Goal: Task Accomplishment & Management: Complete application form

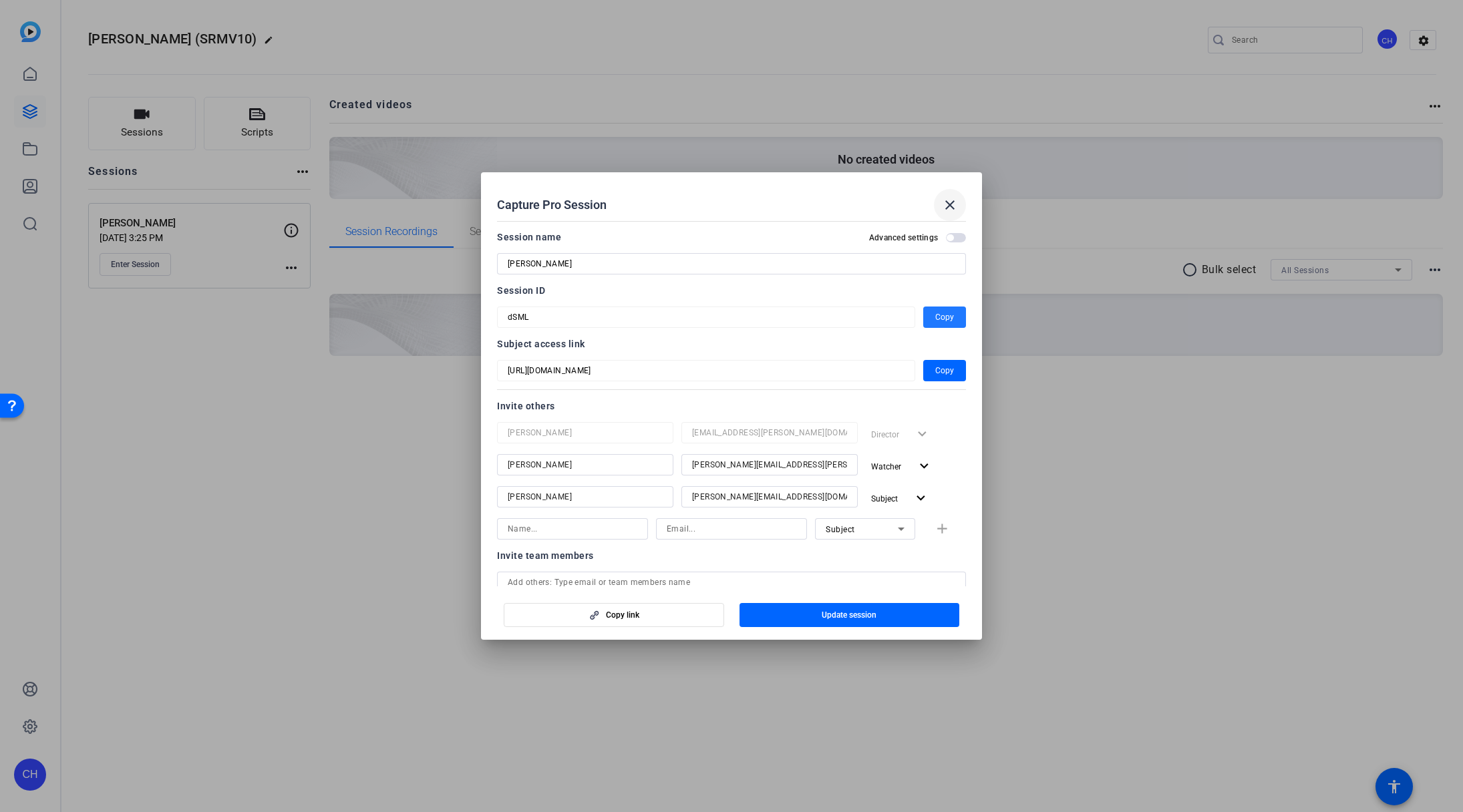
click at [950, 209] on mat-icon "close" at bounding box center [950, 205] width 16 height 16
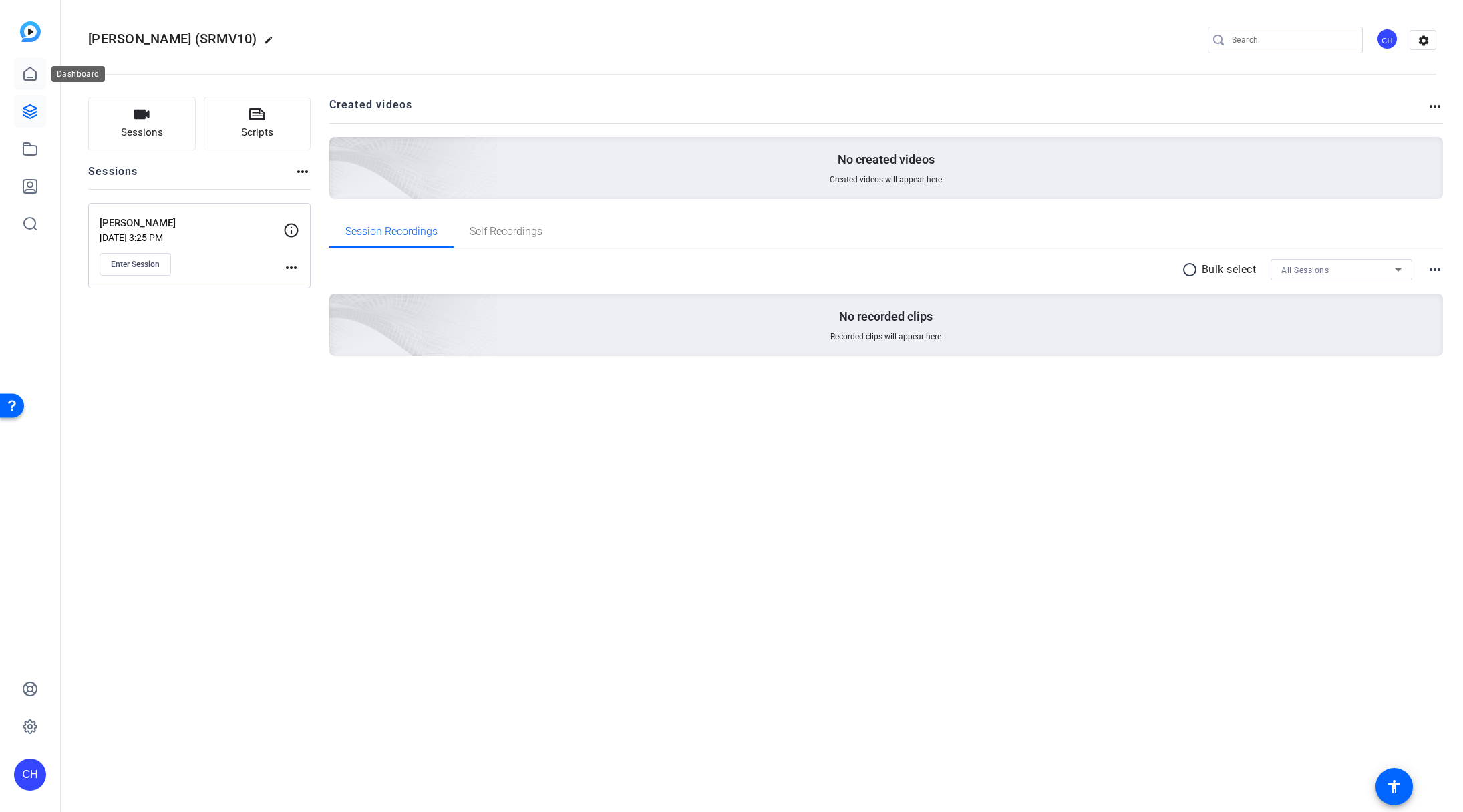
click at [29, 80] on icon at bounding box center [30, 73] width 12 height 13
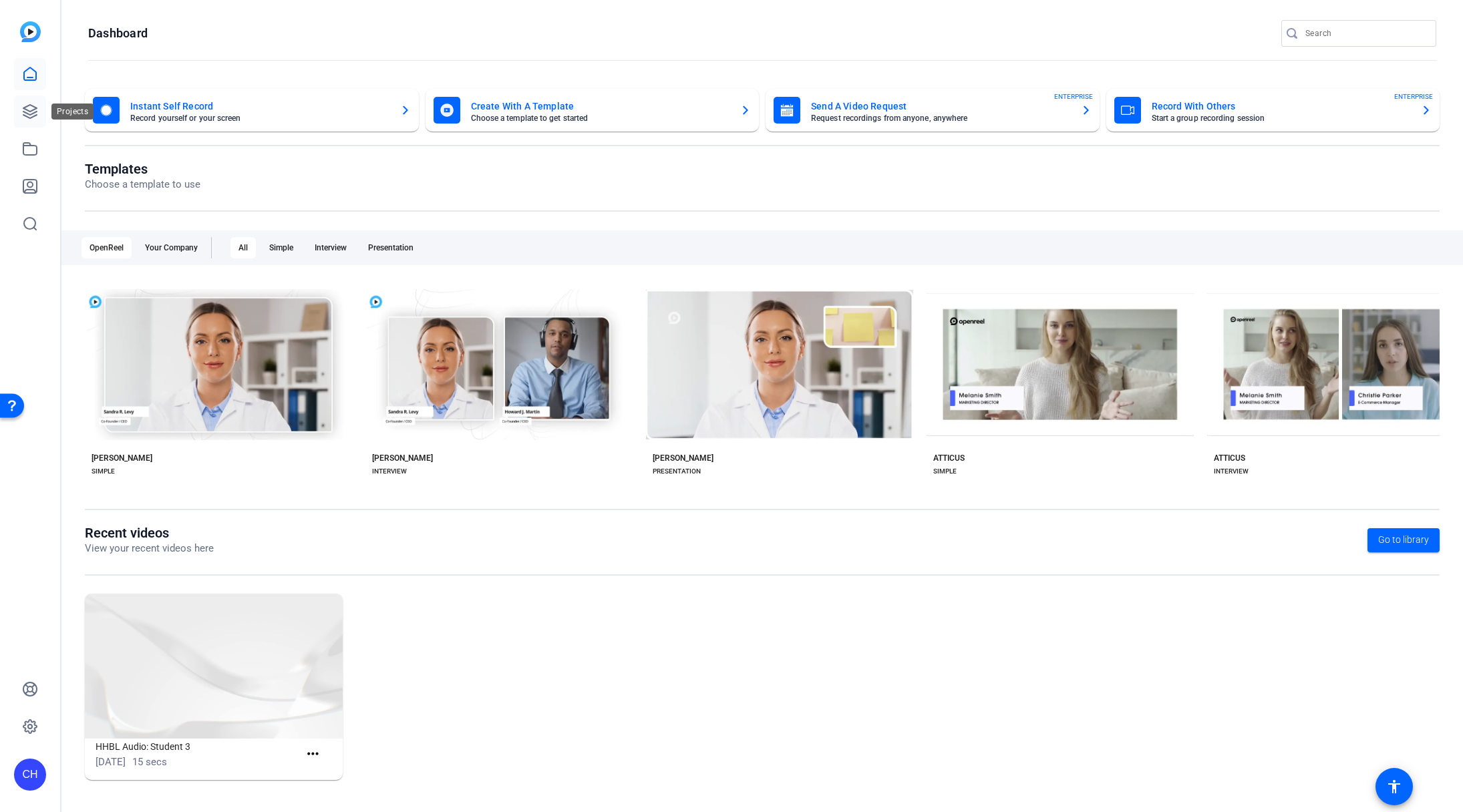
click at [32, 115] on icon at bounding box center [30, 111] width 16 height 16
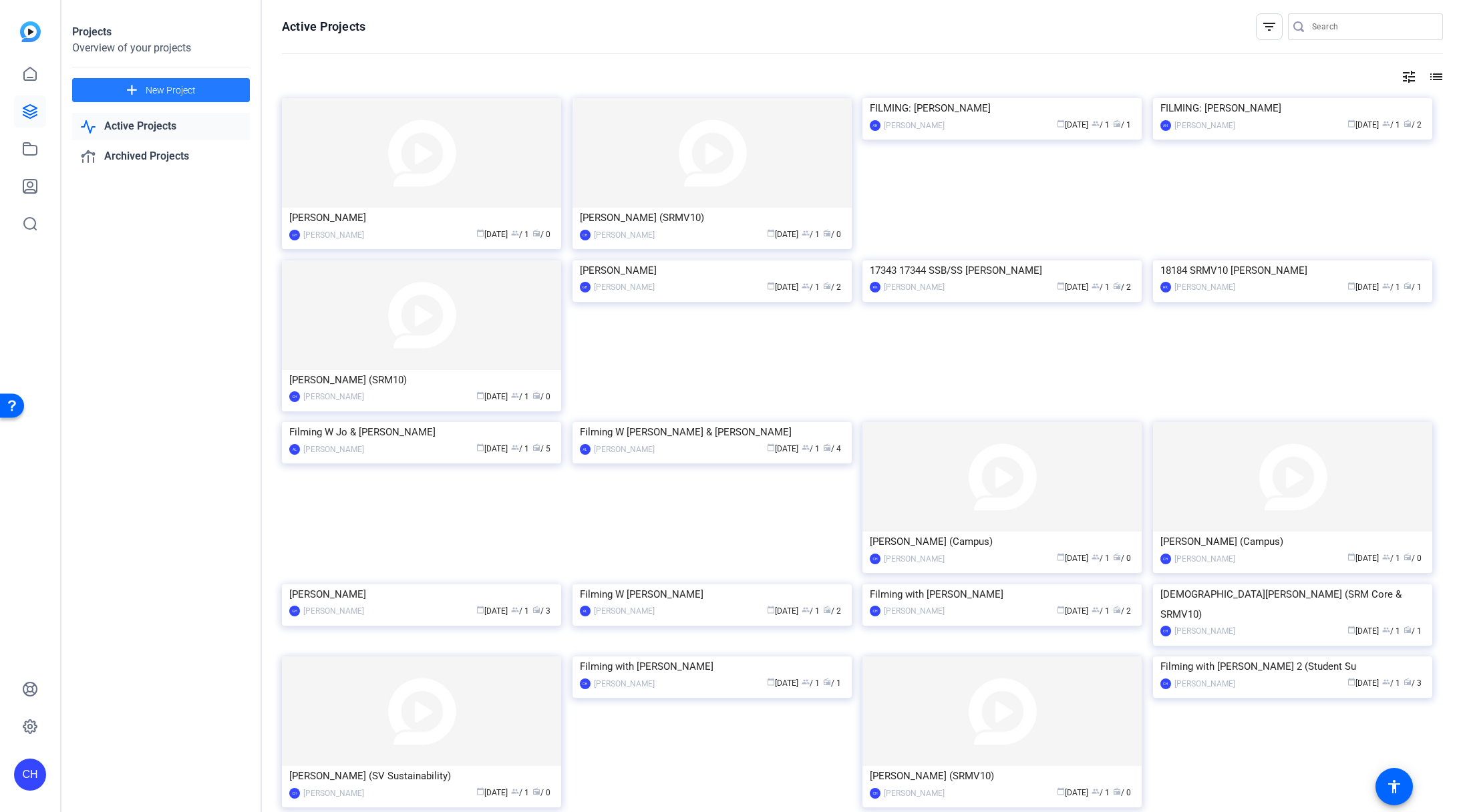
click at [209, 89] on span at bounding box center [161, 90] width 178 height 32
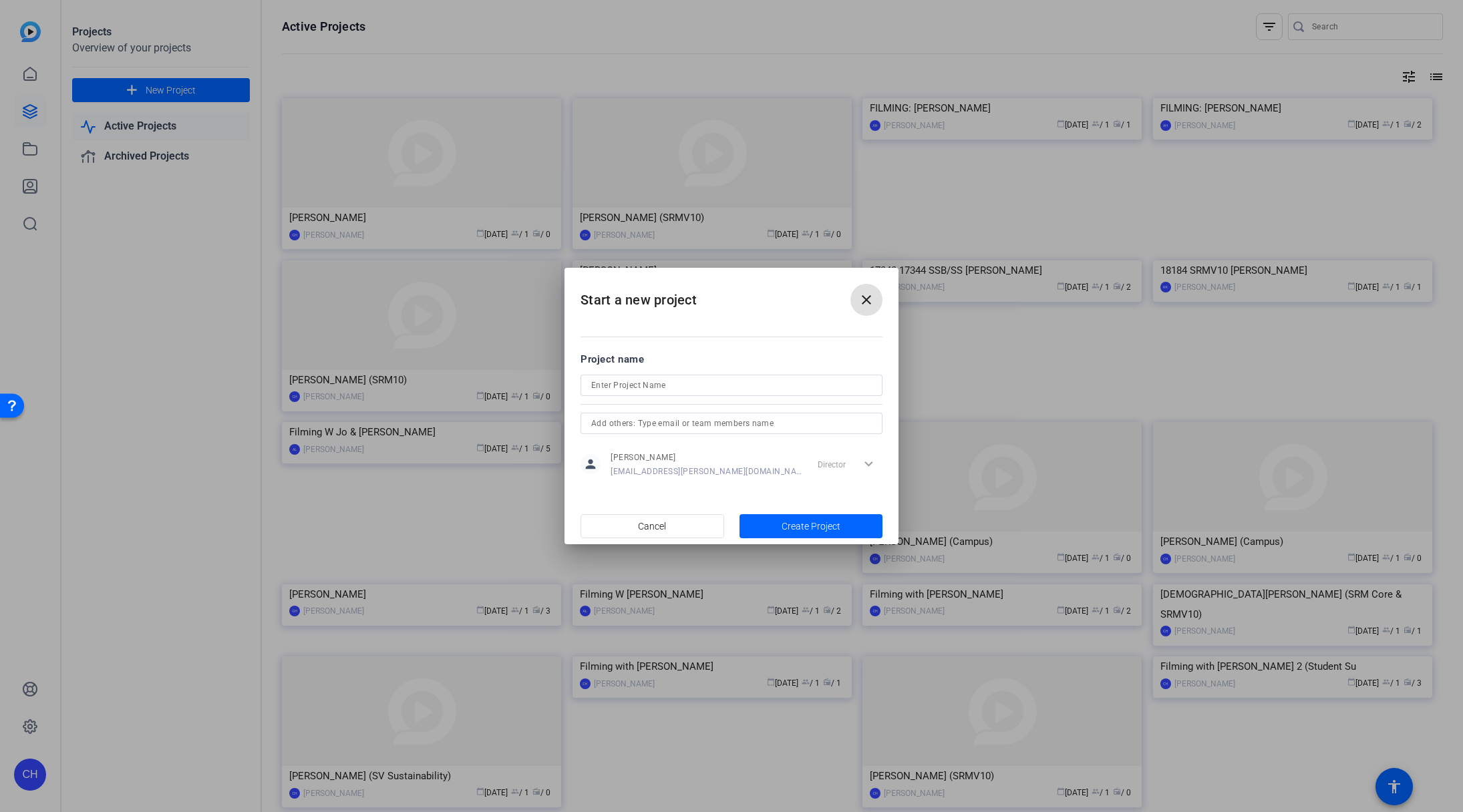
click at [699, 386] on input at bounding box center [731, 386] width 281 height 16
type input "[PERSON_NAME] (SRMV10)"
click at [798, 528] on span "Create Project" at bounding box center [810, 526] width 59 height 14
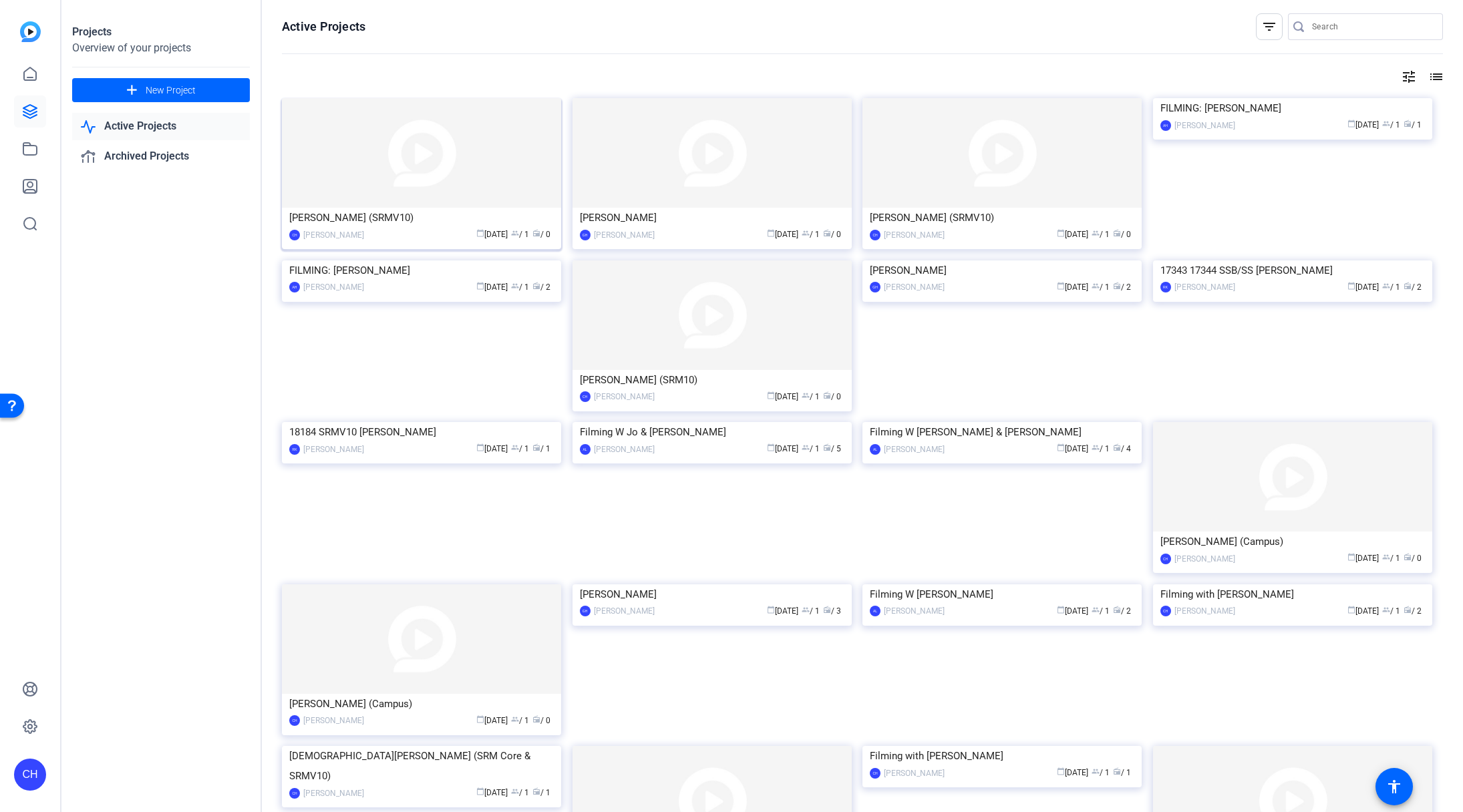
click at [423, 174] on img at bounding box center [422, 153] width 280 height 109
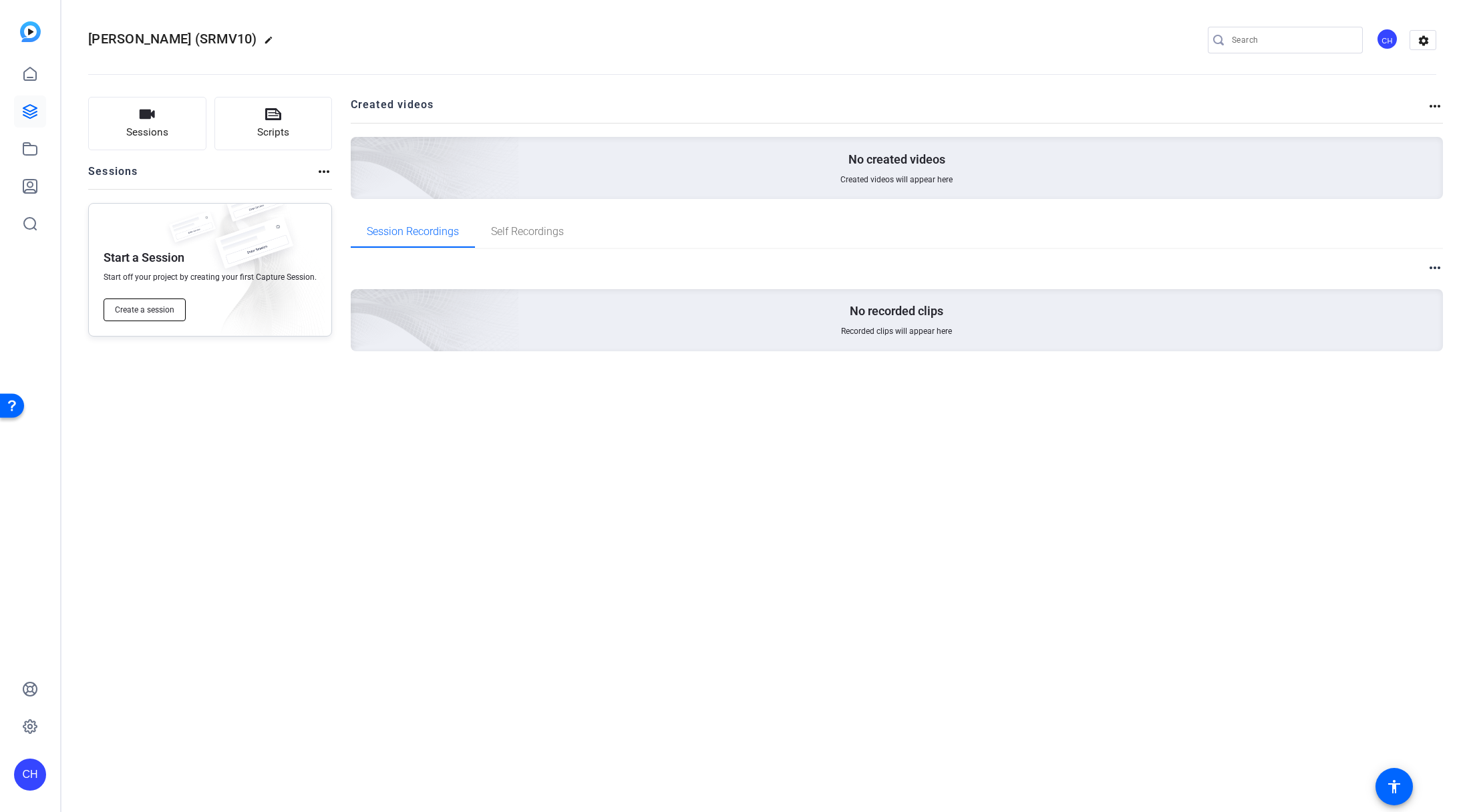
click at [146, 307] on span "Create a session" at bounding box center [145, 309] width 60 height 11
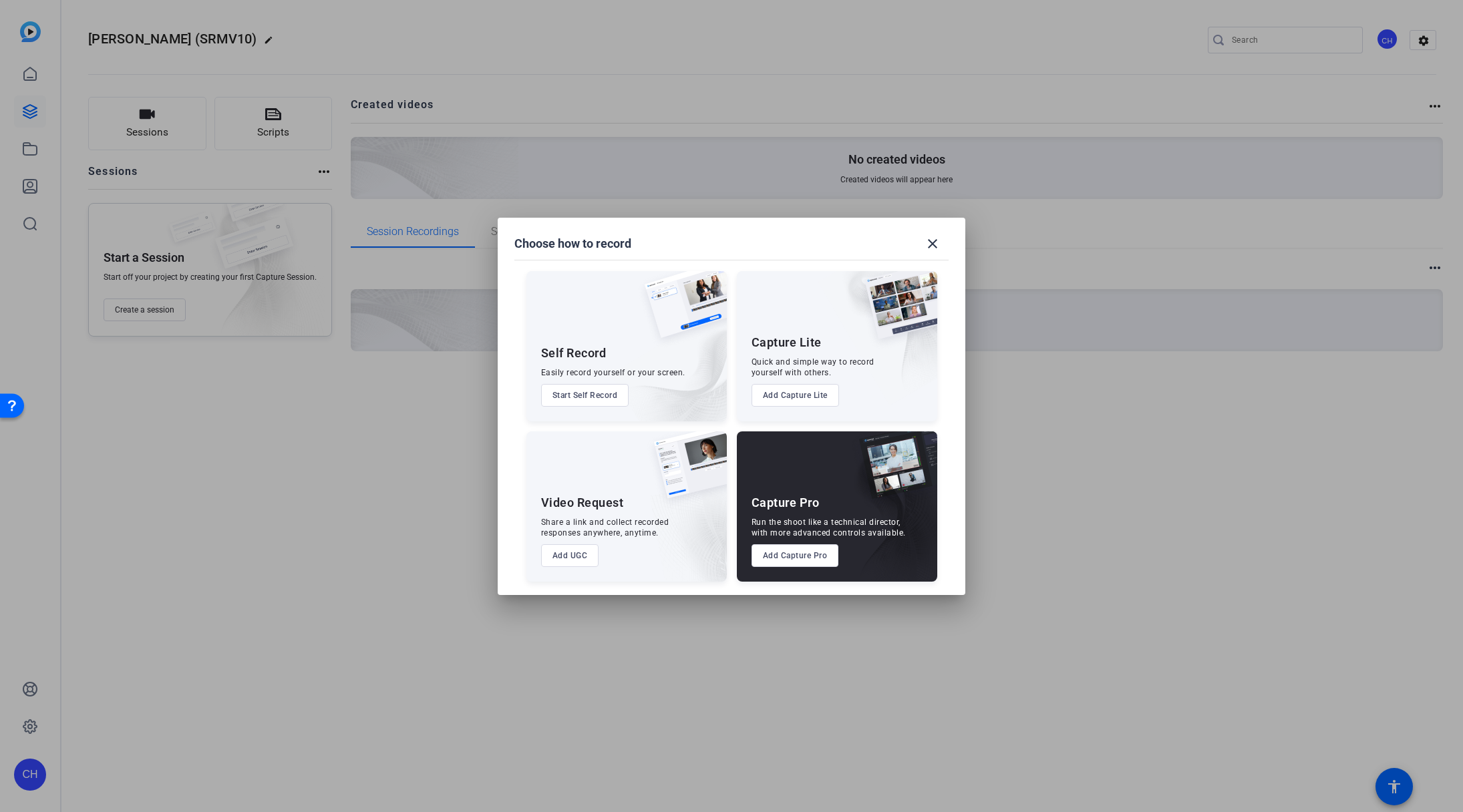
click at [772, 563] on button "Add Capture Pro" at bounding box center [795, 555] width 87 height 23
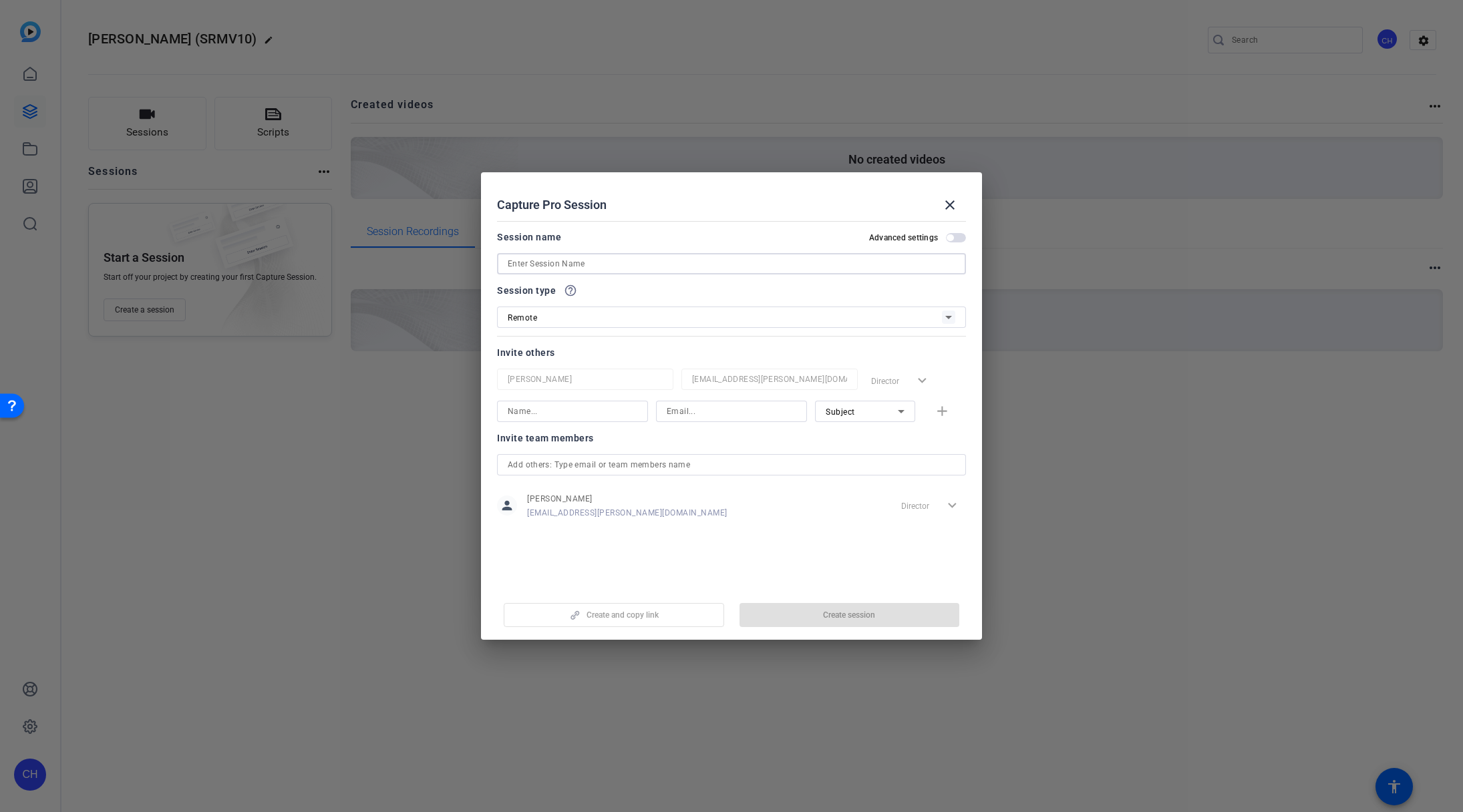
click at [537, 263] on input at bounding box center [731, 264] width 447 height 16
type input "[PERSON_NAME]"
click at [545, 411] on input at bounding box center [572, 411] width 130 height 16
type input "[PERSON_NAME]"
click at [674, 411] on input at bounding box center [731, 411] width 130 height 16
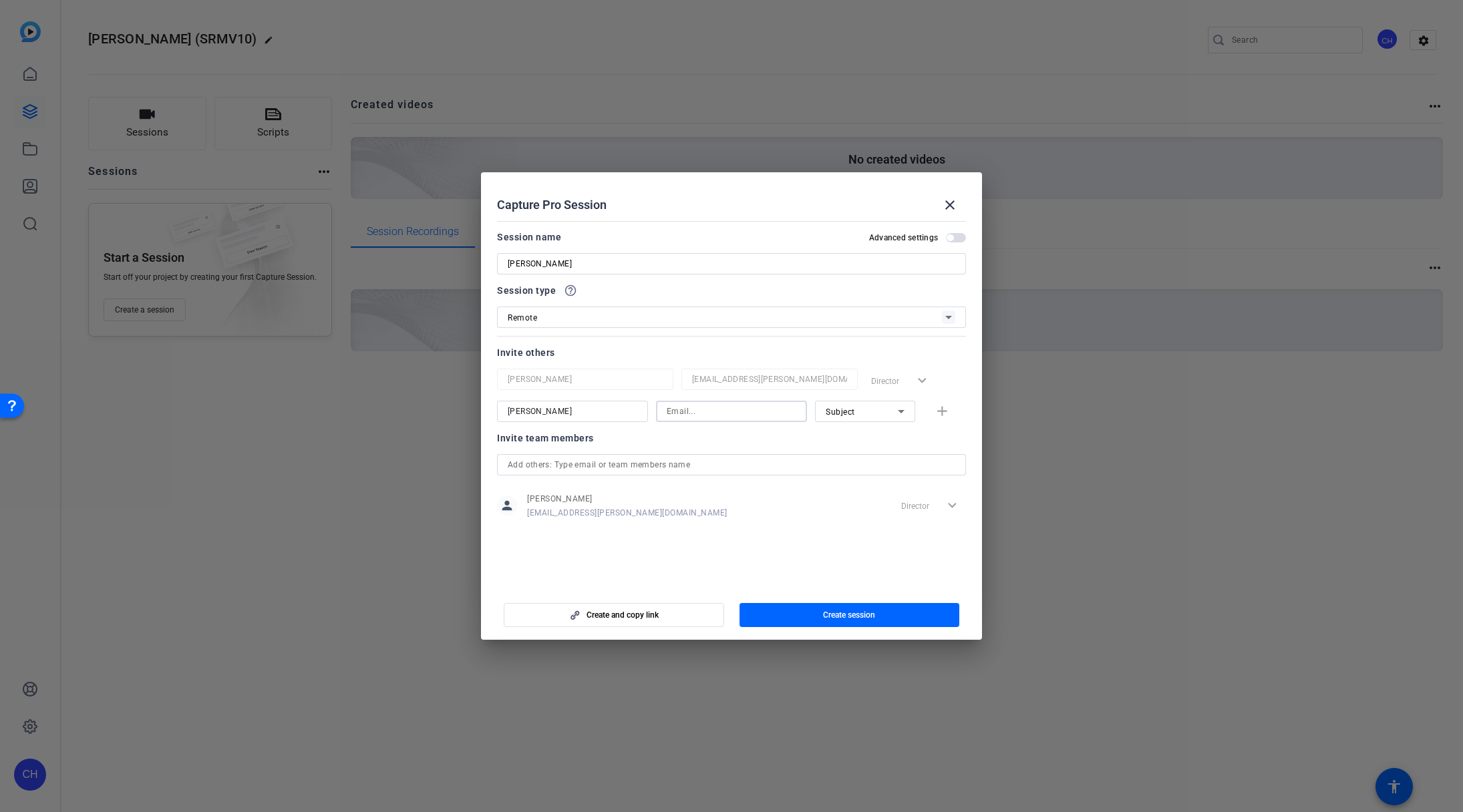
paste input "[EMAIL_ADDRESS][DOMAIN_NAME]"
type input "[EMAIL_ADDRESS][DOMAIN_NAME]"
click at [942, 414] on mat-icon "add" at bounding box center [941, 411] width 17 height 17
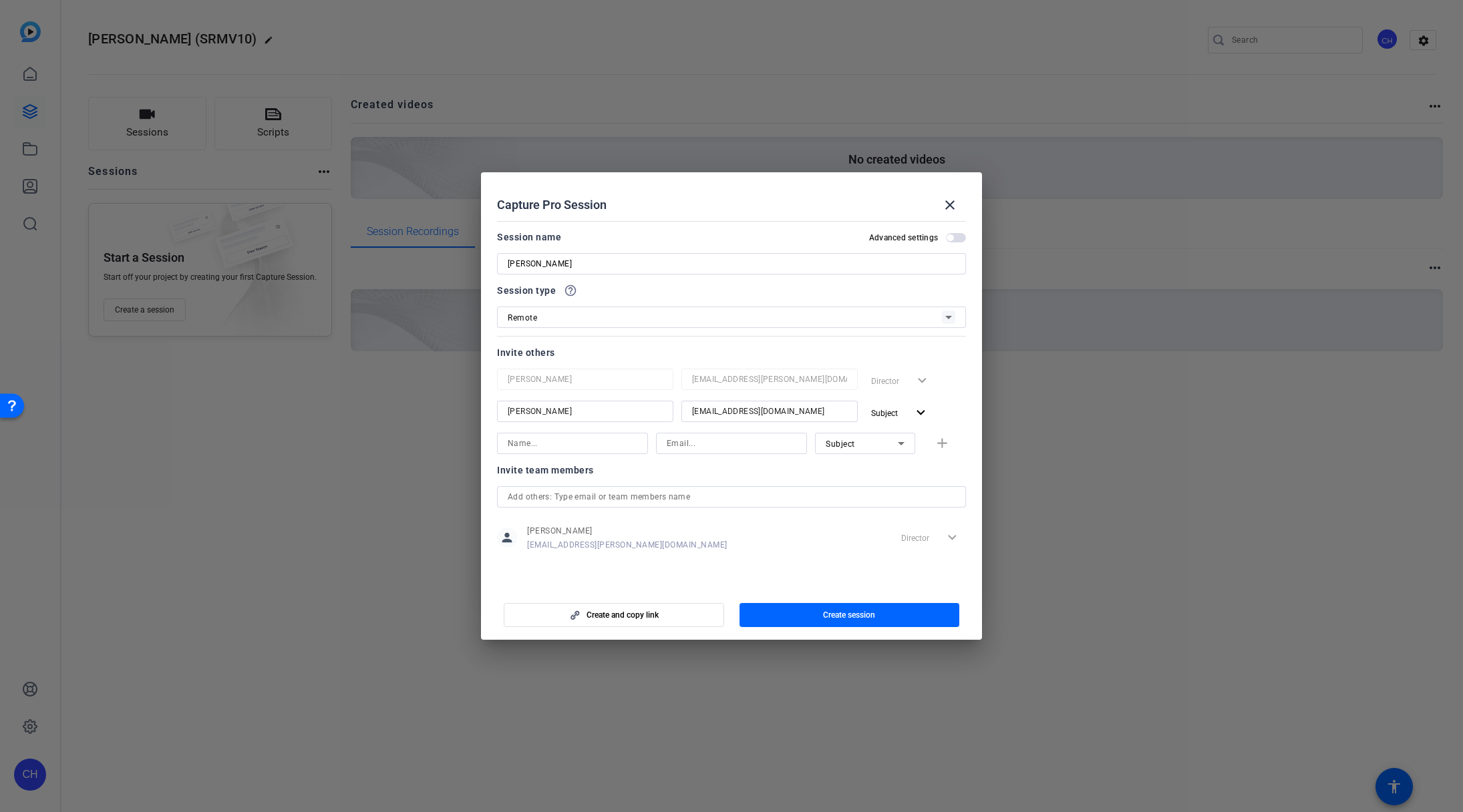
click at [588, 443] on input at bounding box center [572, 443] width 130 height 16
type input "[PERSON_NAME]"
click at [690, 449] on input at bounding box center [731, 443] width 130 height 16
type input "[PERSON_NAME][EMAIL_ADDRESS][PERSON_NAME][DOMAIN_NAME]"
click at [894, 447] on icon at bounding box center [901, 443] width 16 height 16
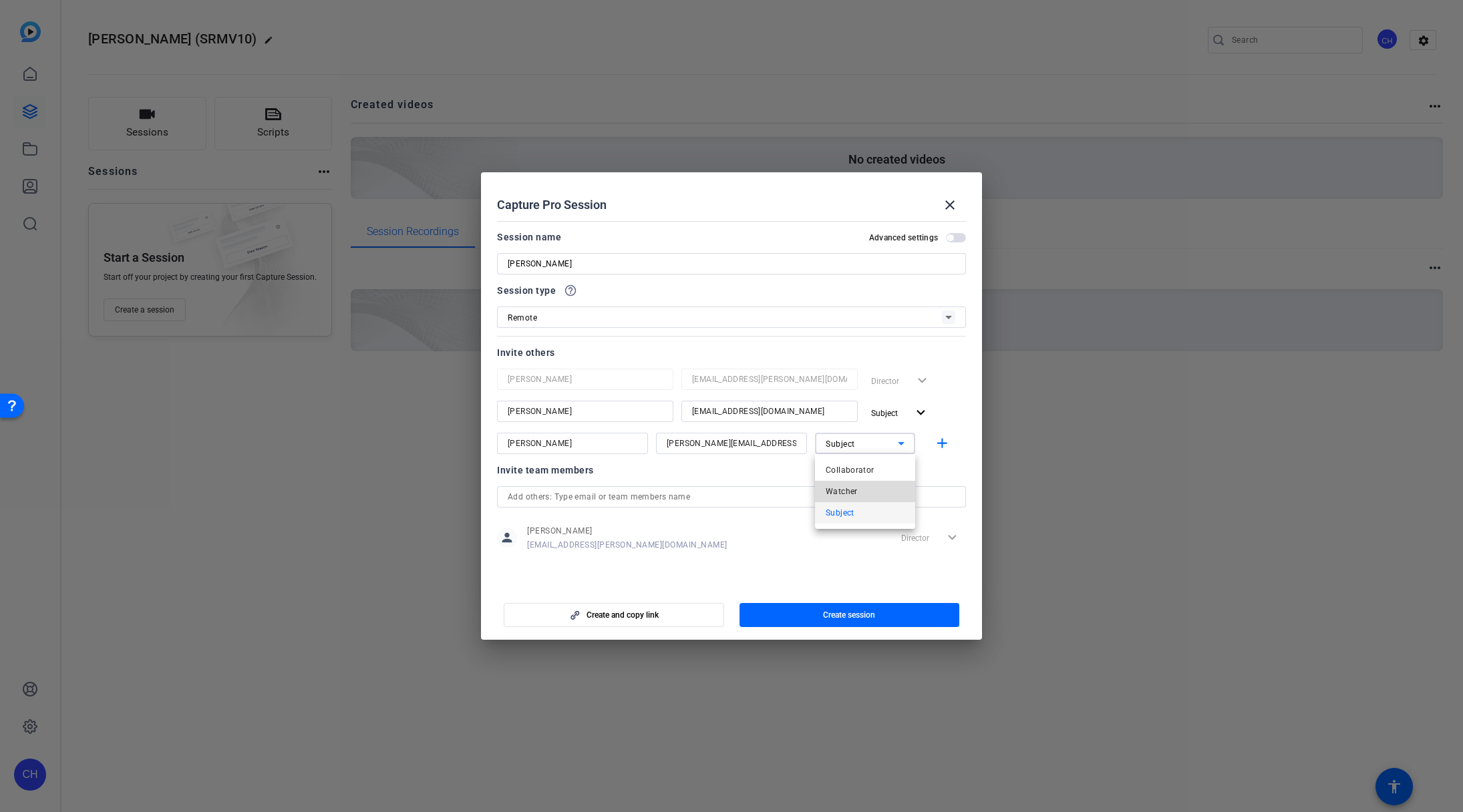
click at [885, 486] on mat-option "Watcher" at bounding box center [865, 492] width 100 height 22
click at [940, 444] on mat-icon "add" at bounding box center [941, 443] width 17 height 17
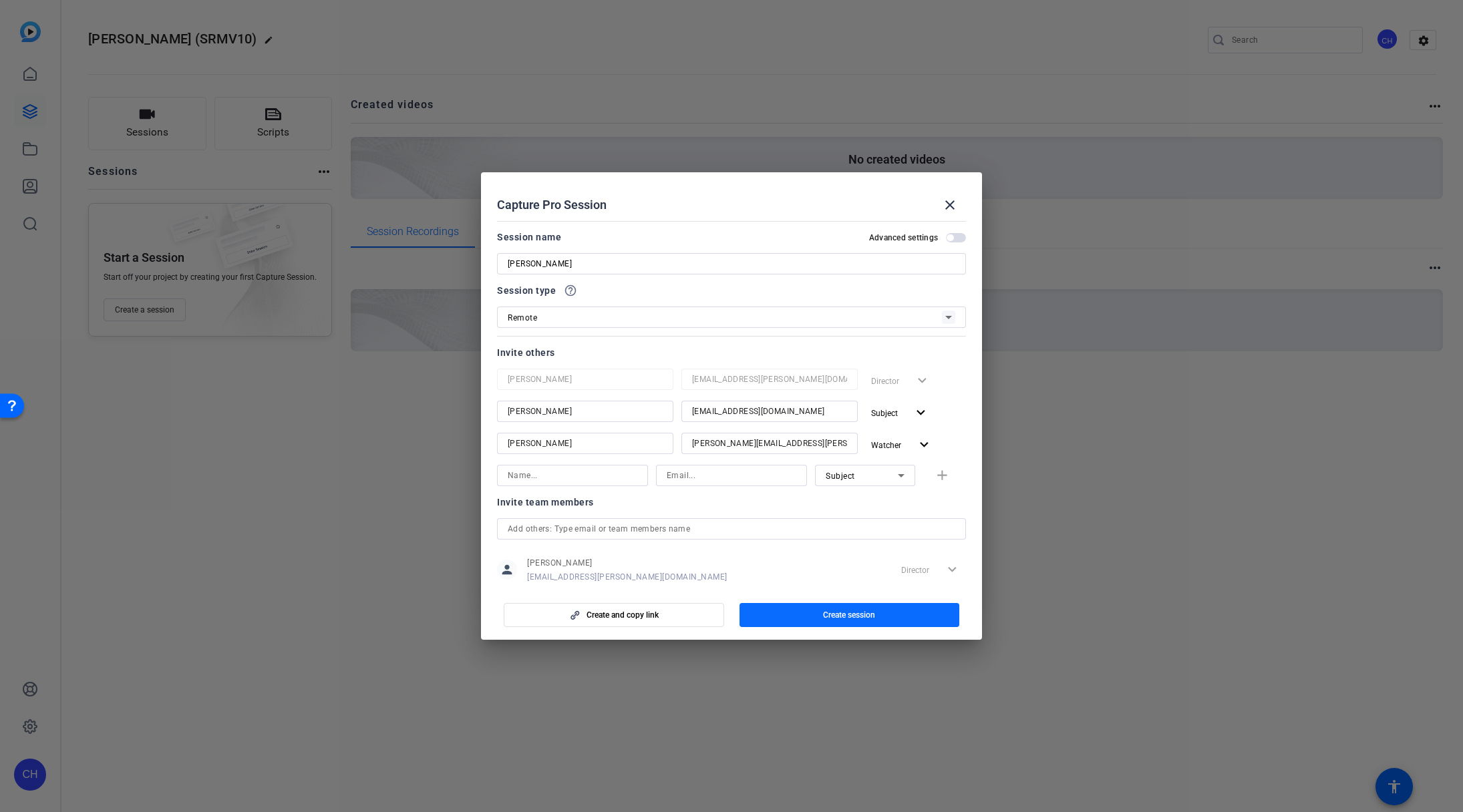
click at [841, 614] on span "Create session" at bounding box center [849, 615] width 53 height 11
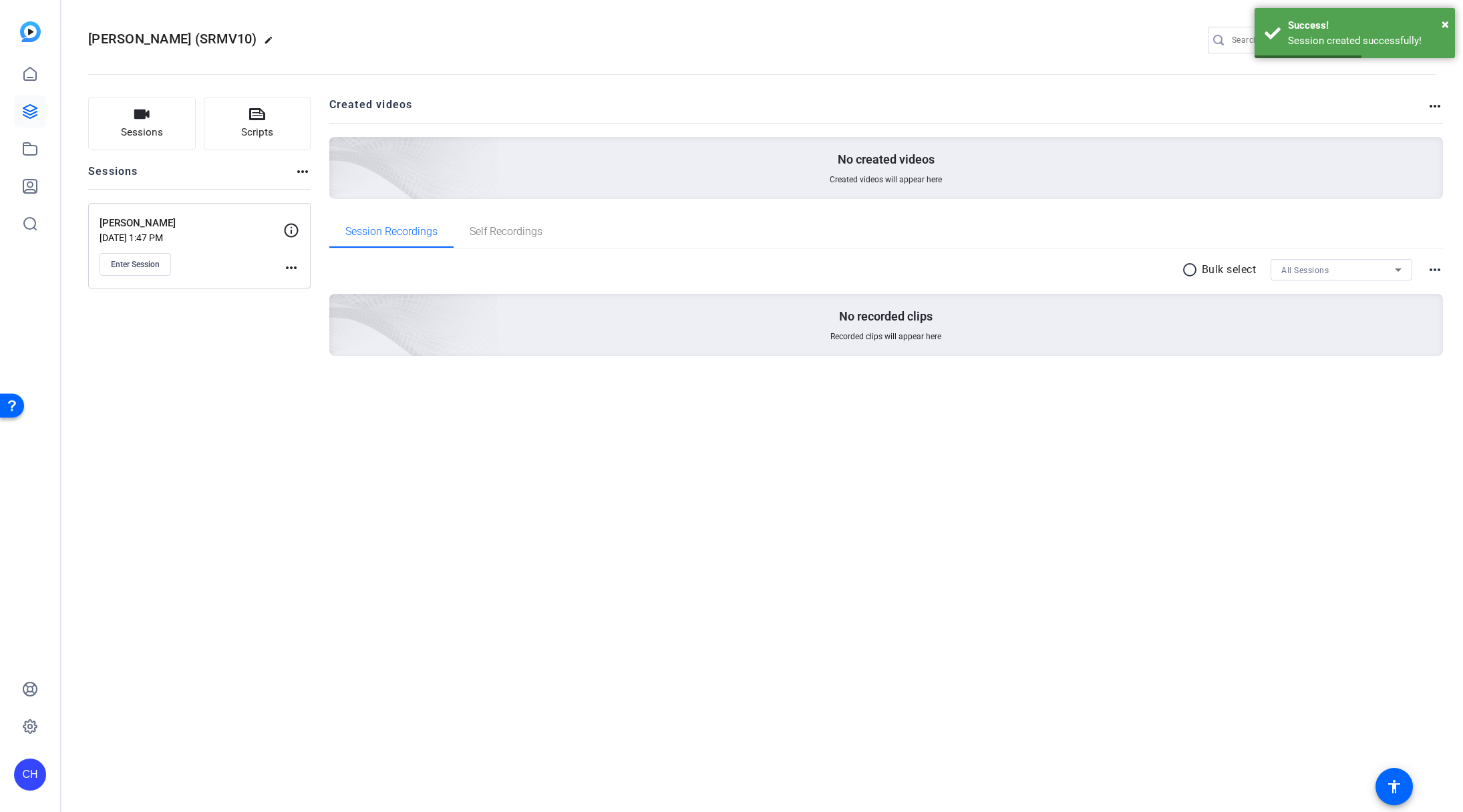
click at [291, 268] on mat-icon "more_horiz" at bounding box center [292, 268] width 16 height 16
click at [302, 286] on span "Edit Session" at bounding box center [323, 288] width 61 height 16
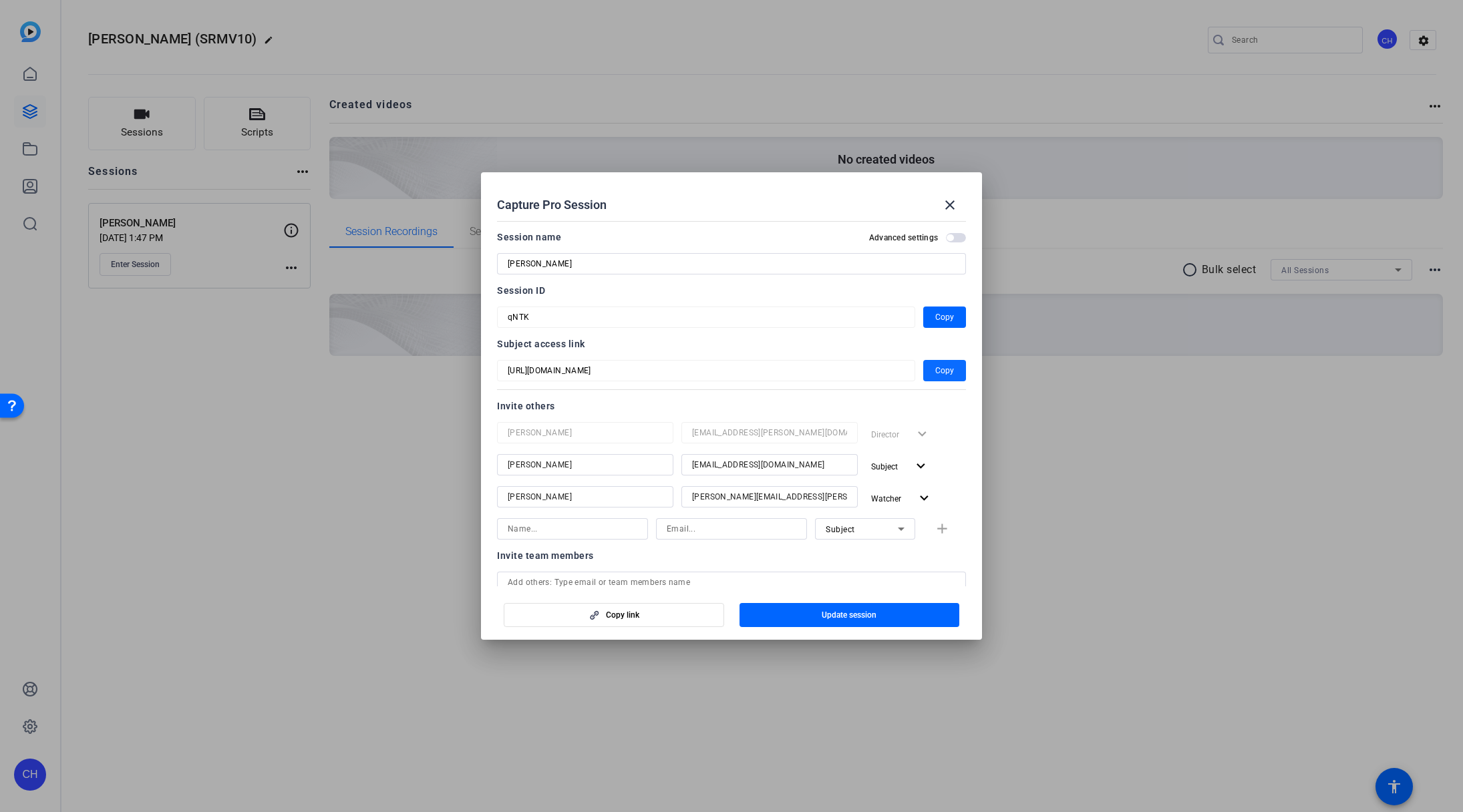
click at [940, 373] on span "Copy" at bounding box center [944, 371] width 19 height 16
click at [935, 316] on span "Copy" at bounding box center [944, 317] width 19 height 16
click at [948, 205] on mat-icon "close" at bounding box center [950, 205] width 16 height 16
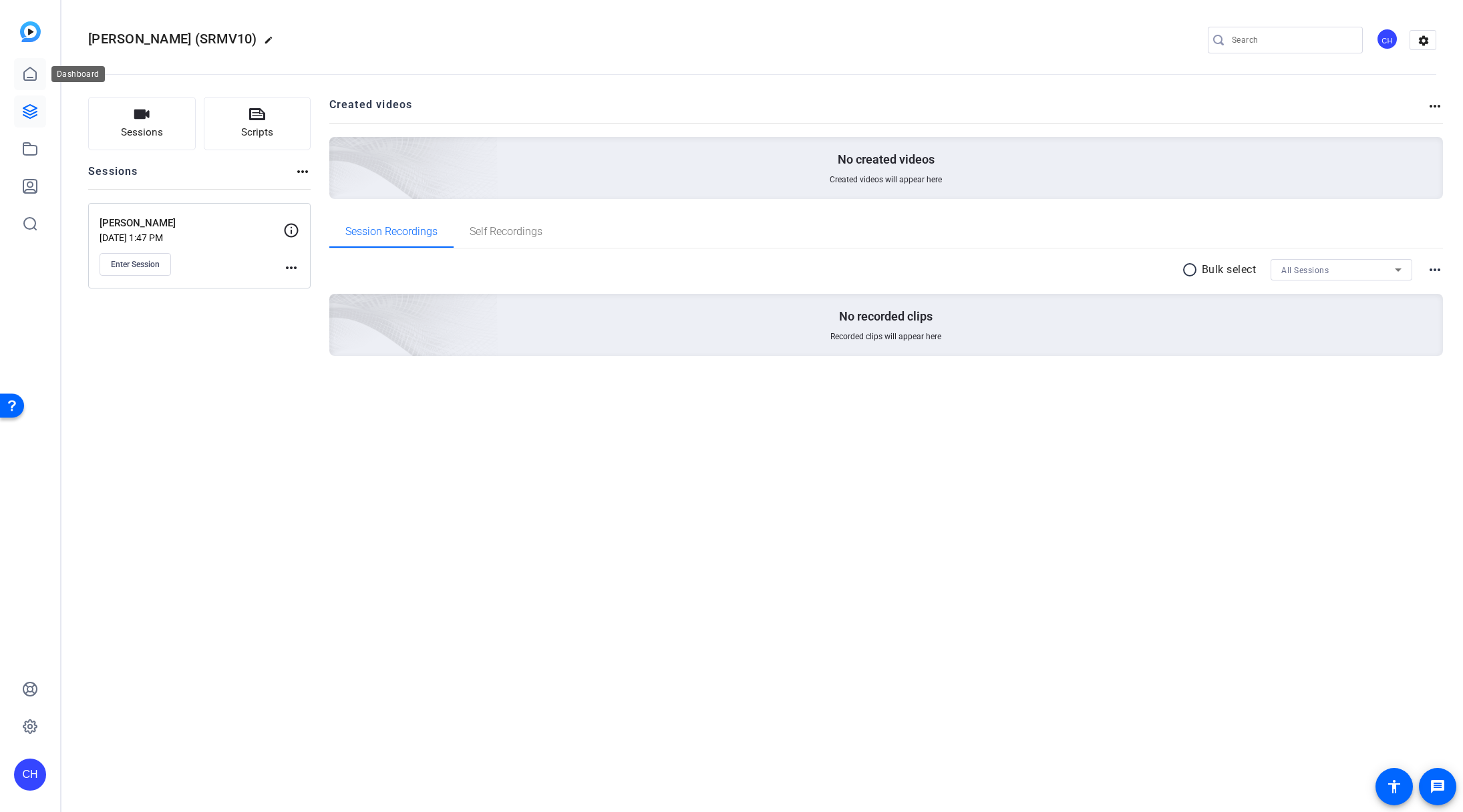
click at [26, 76] on icon at bounding box center [30, 74] width 16 height 16
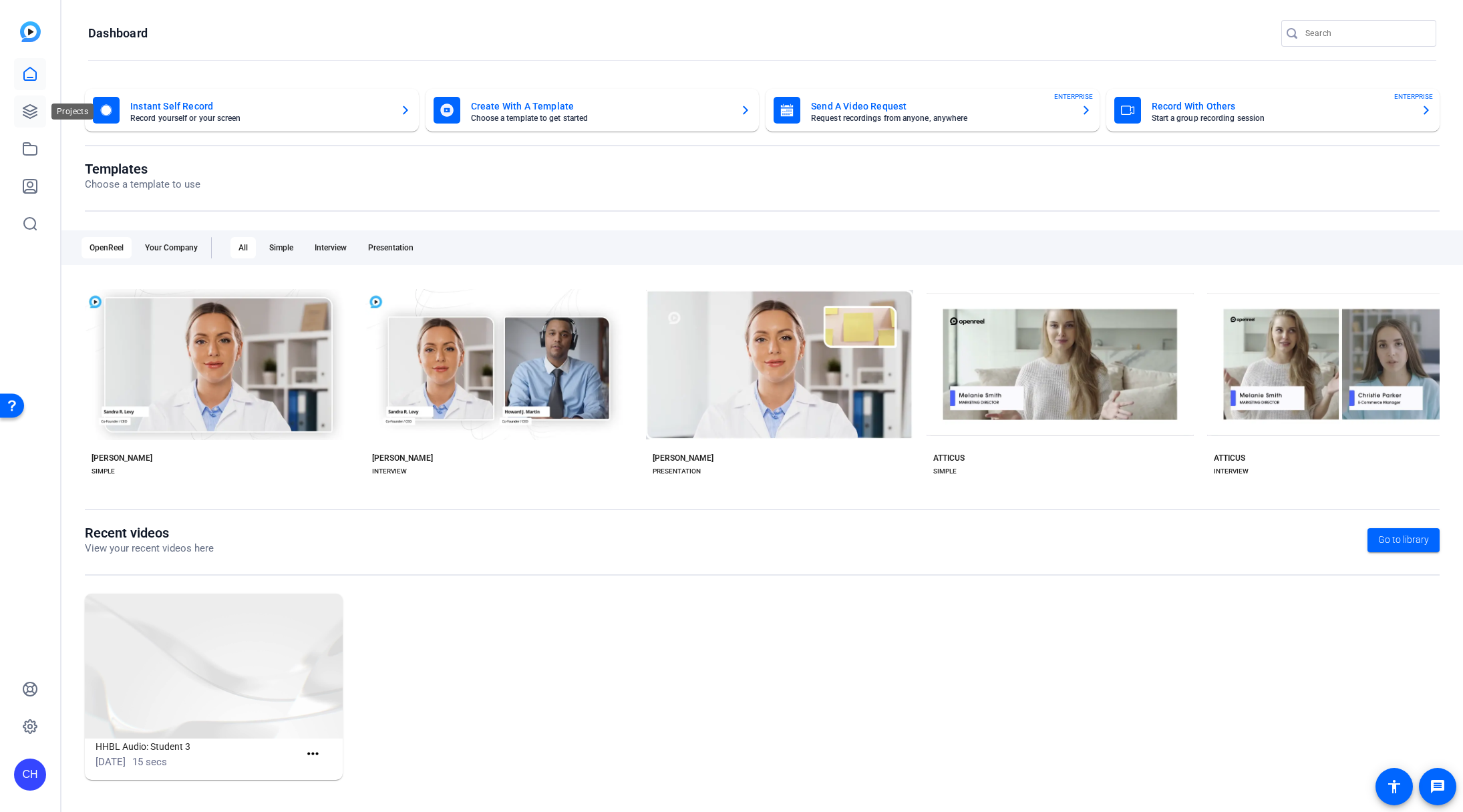
click at [32, 111] on icon at bounding box center [30, 111] width 16 height 16
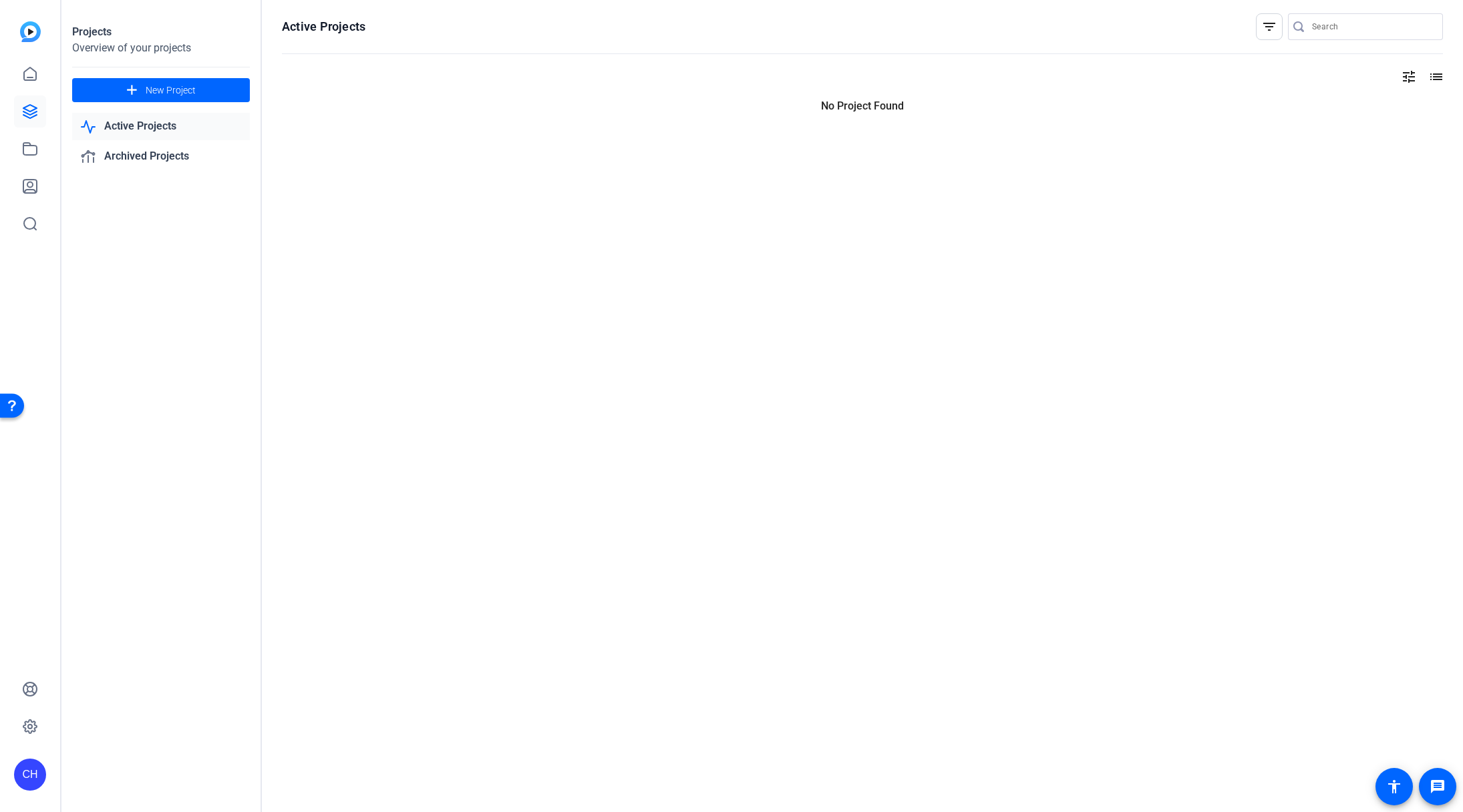
click at [32, 111] on icon at bounding box center [30, 111] width 16 height 16
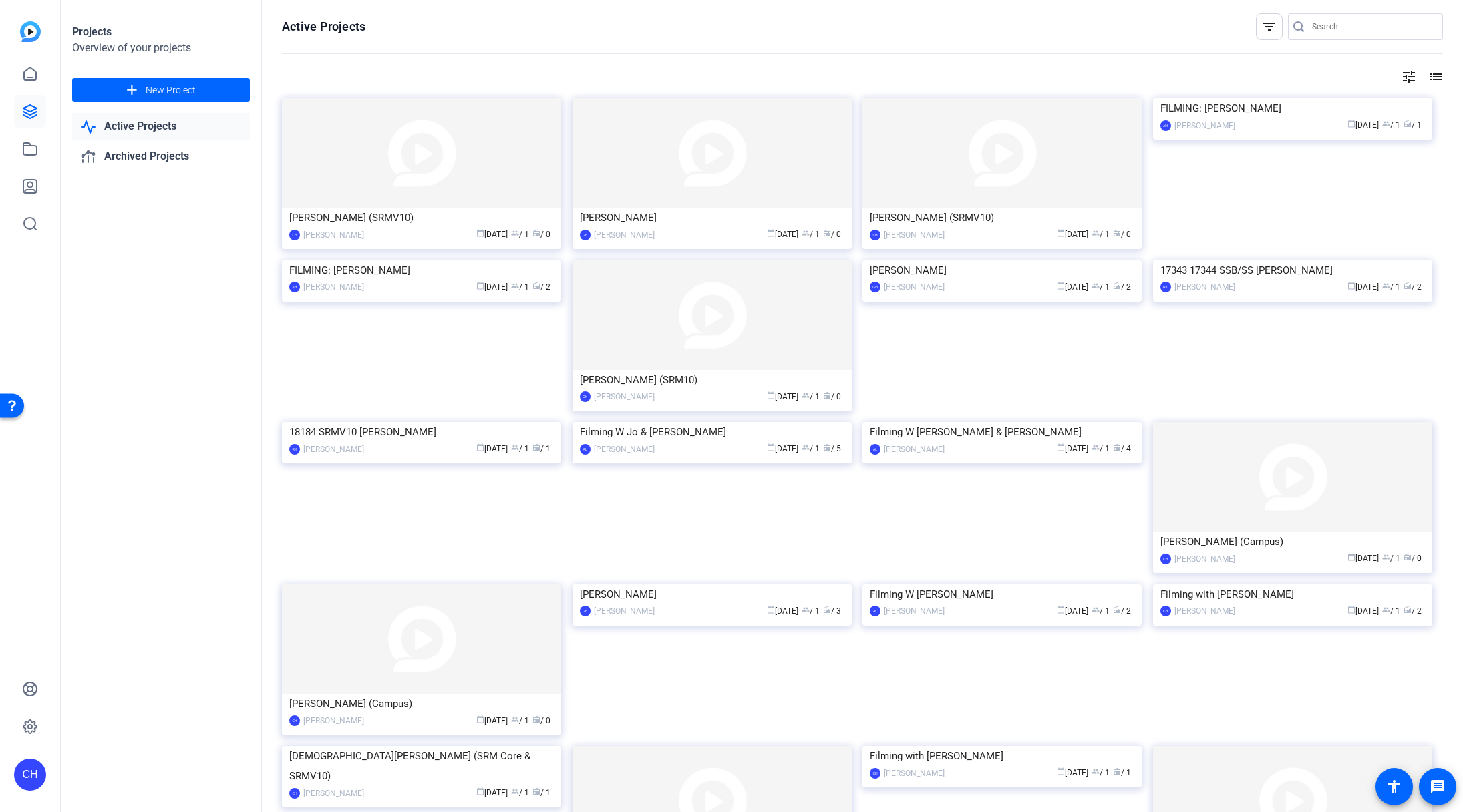
click at [1430, 76] on mat-icon "list" at bounding box center [1435, 76] width 16 height 16
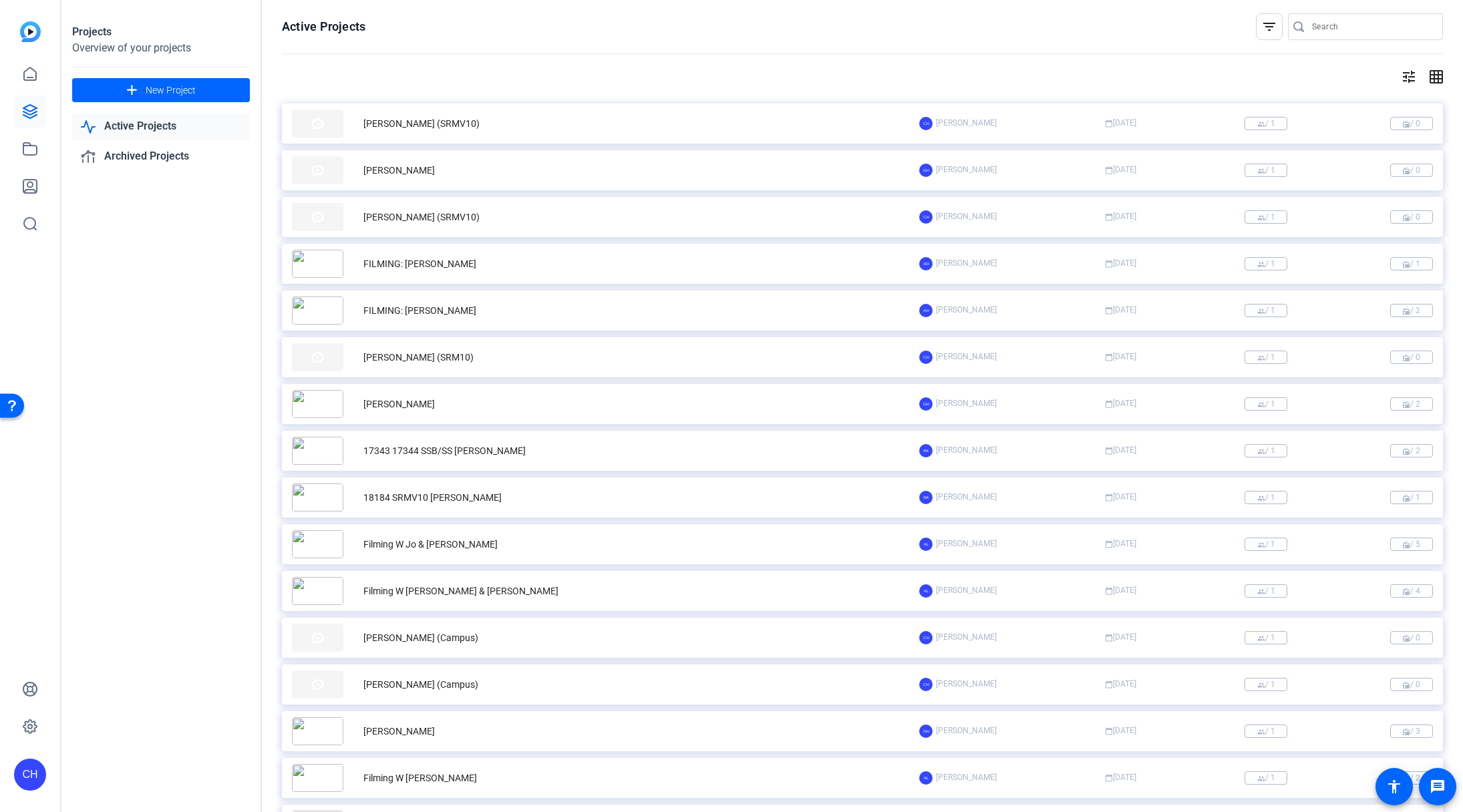
click at [1430, 76] on mat-icon "grid_on" at bounding box center [1435, 76] width 16 height 16
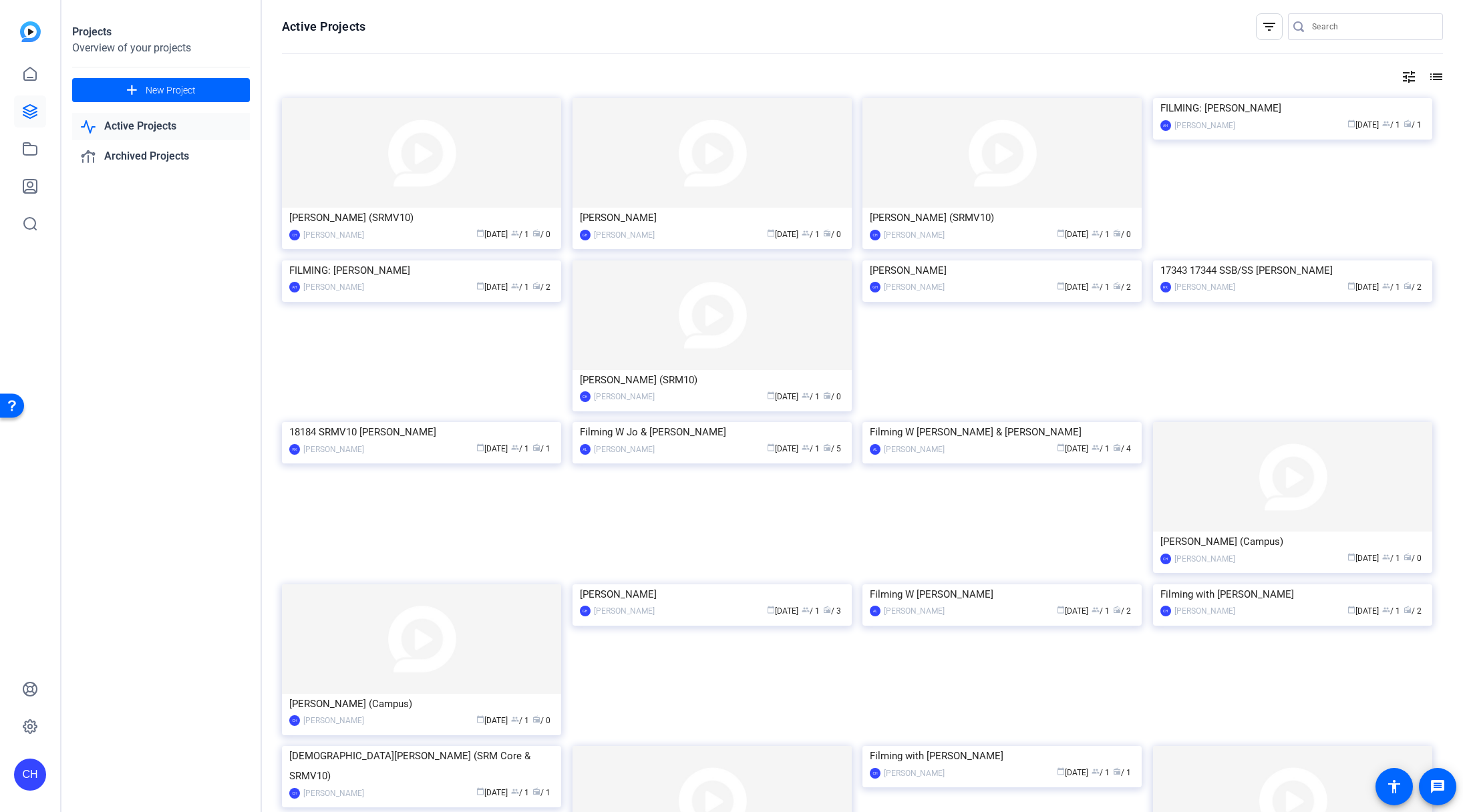
click at [1261, 22] on mat-icon "filter_list" at bounding box center [1269, 27] width 16 height 16
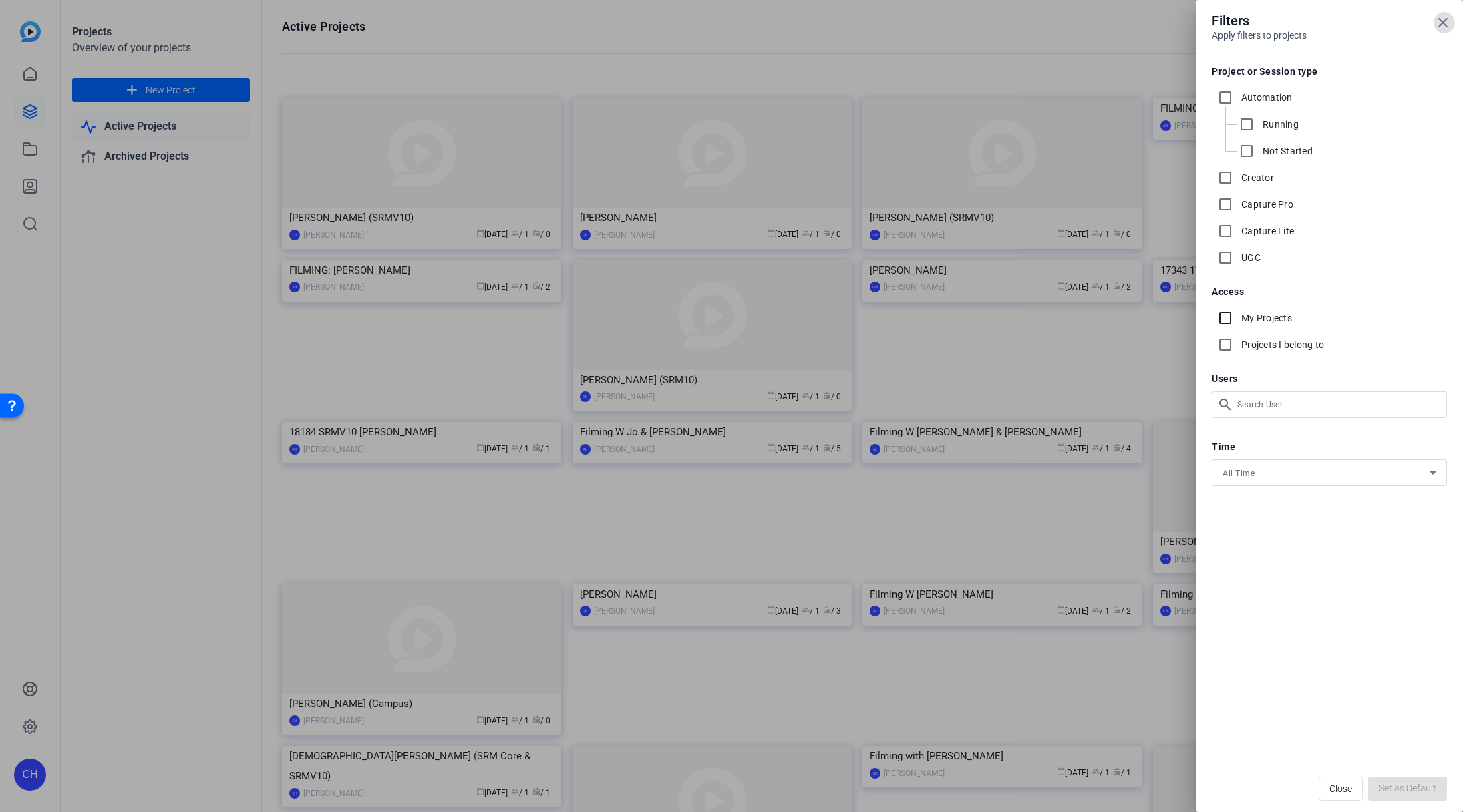
click at [1226, 313] on input "My Projects" at bounding box center [1225, 317] width 27 height 27
checkbox input "true"
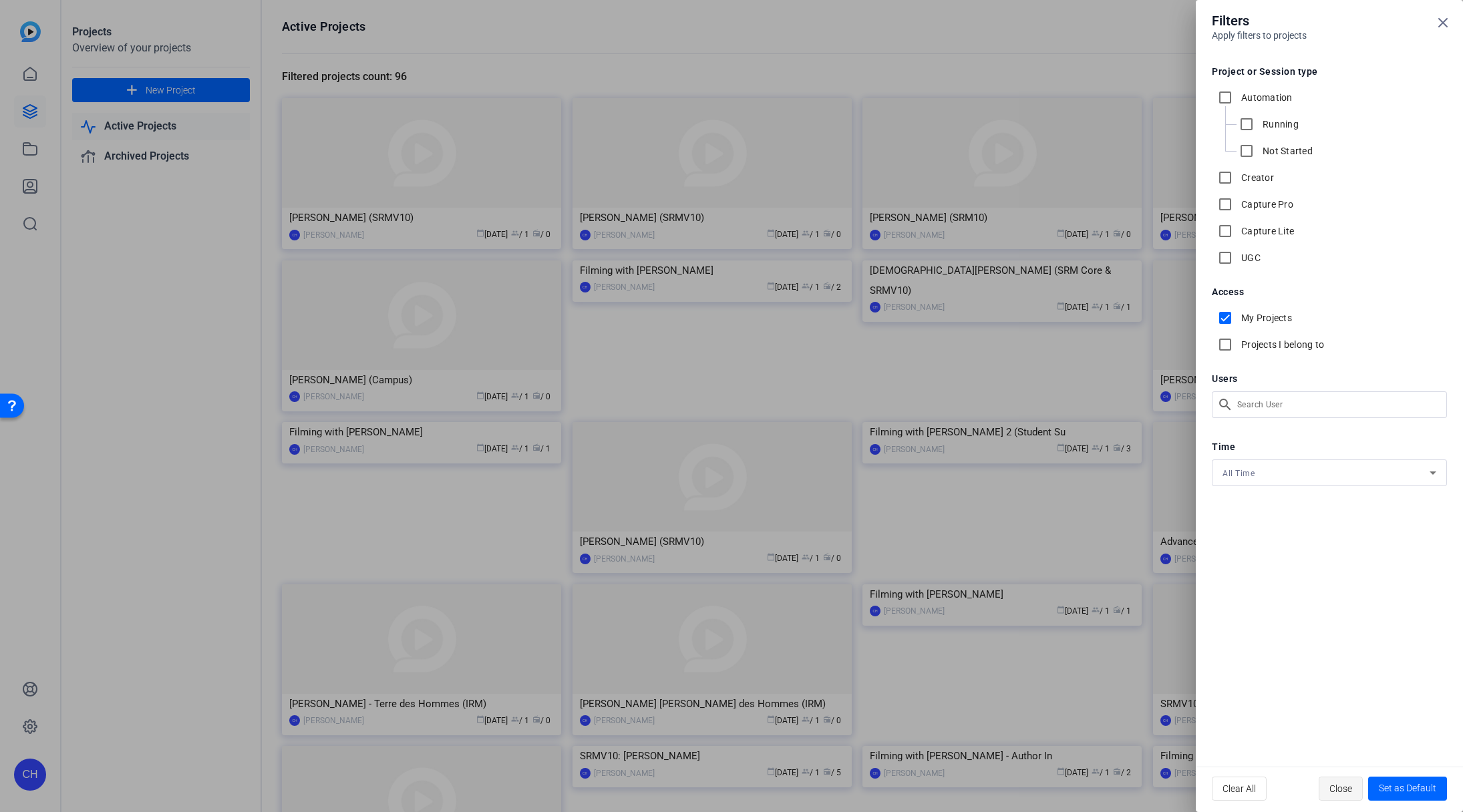
click at [1344, 787] on span "Close" at bounding box center [1340, 789] width 23 height 26
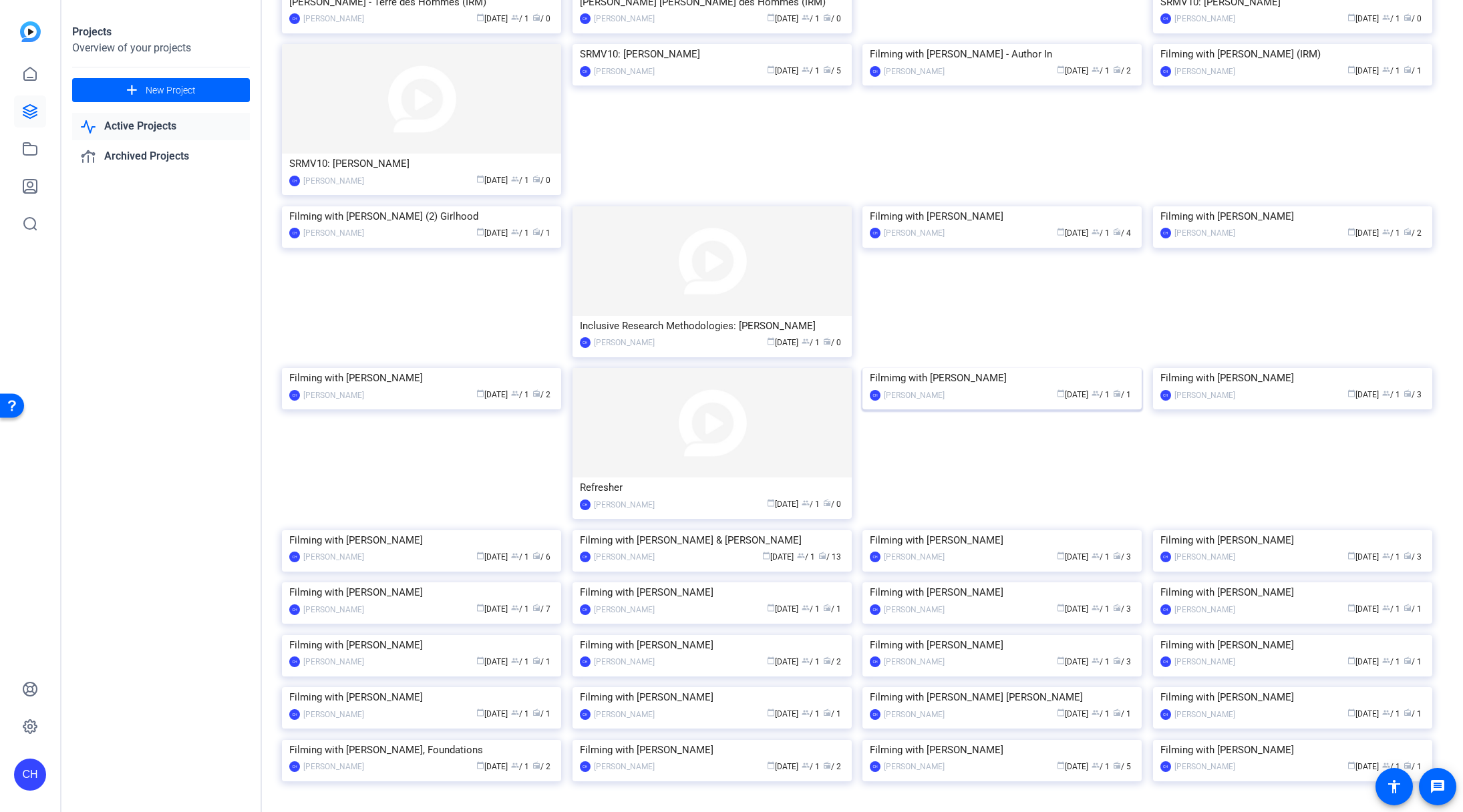
scroll to position [717, 0]
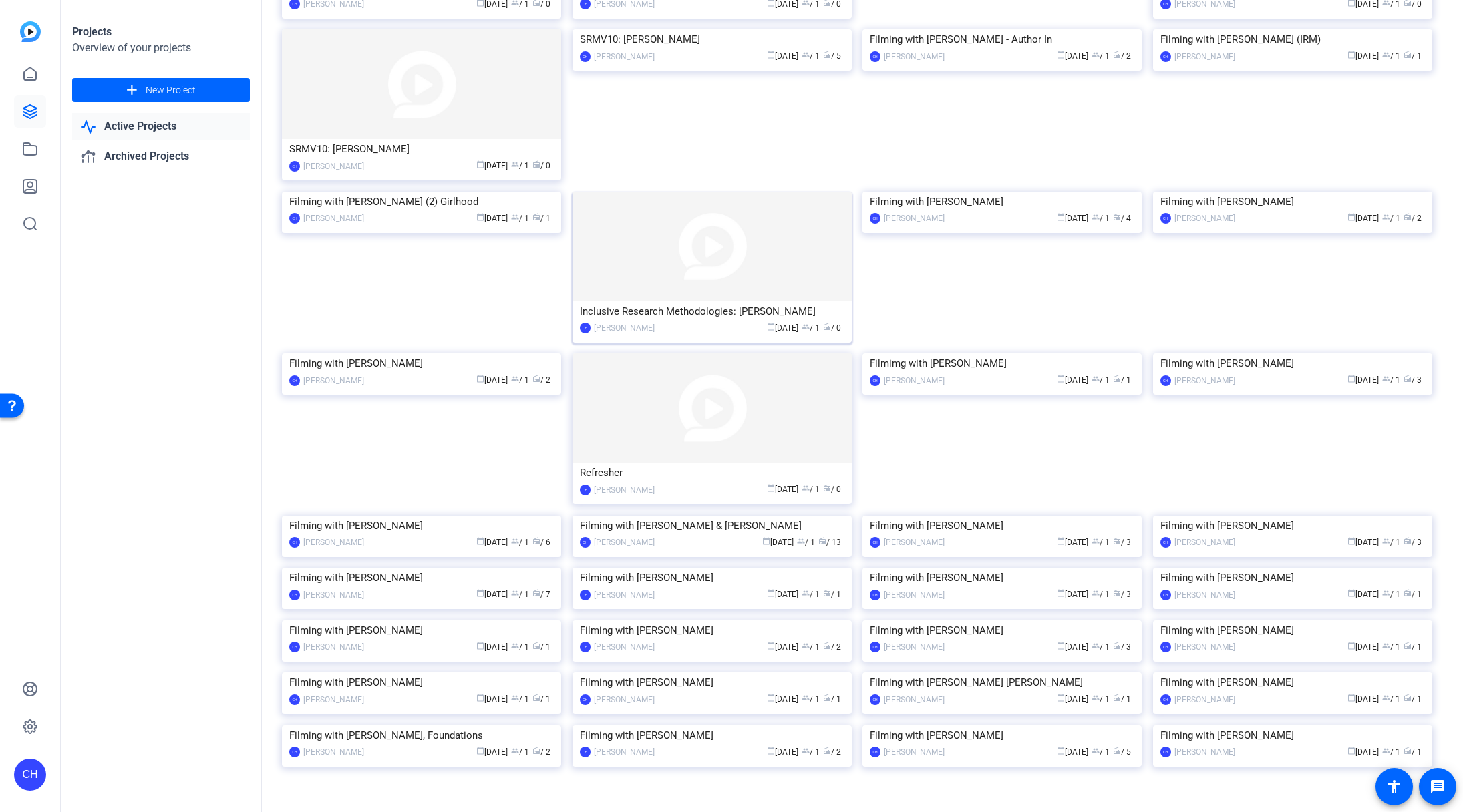
click at [682, 312] on div "Inclusive Research Methodologies: [PERSON_NAME]" at bounding box center [712, 311] width 265 height 20
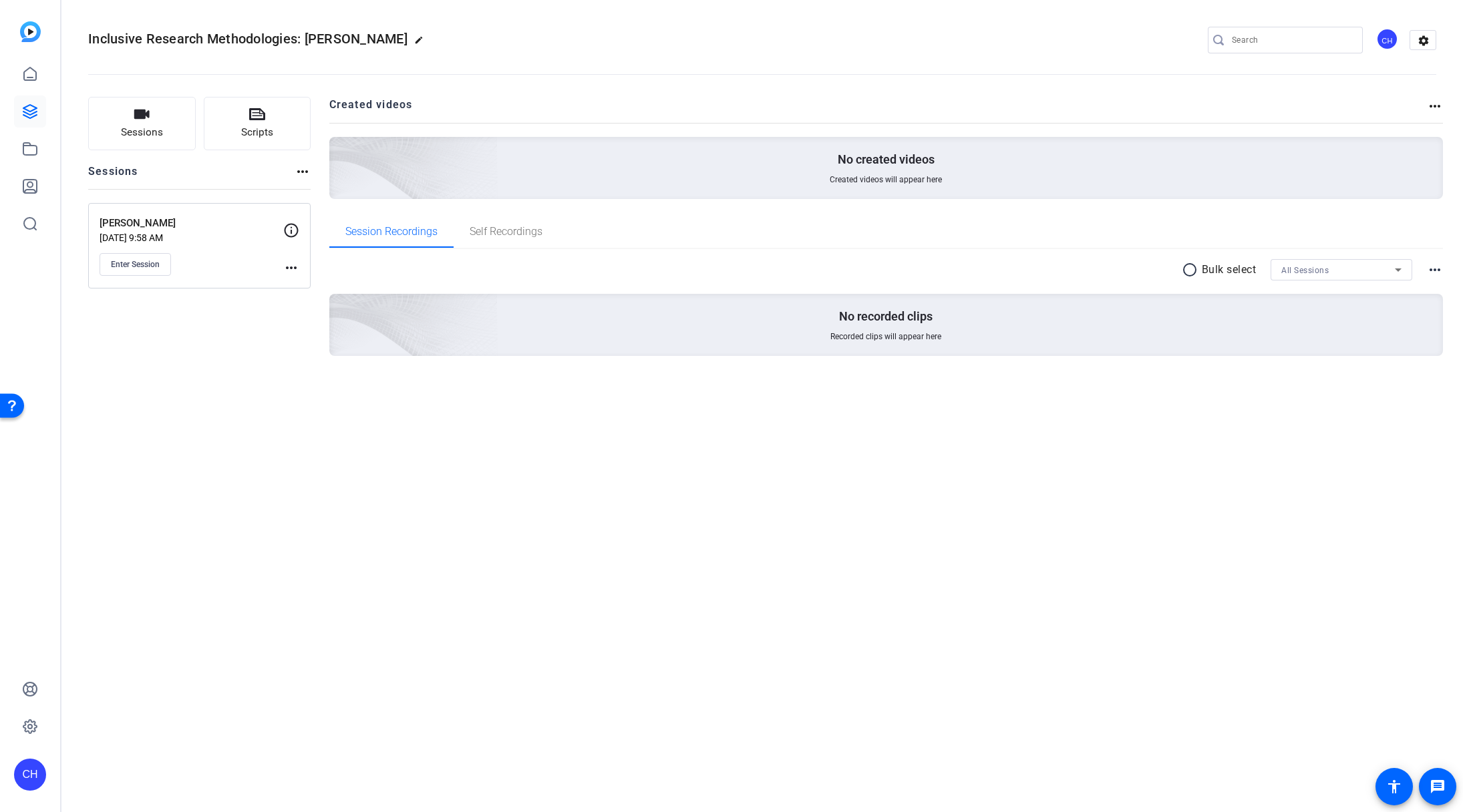
click at [415, 40] on mat-icon "edit" at bounding box center [423, 44] width 16 height 16
click at [164, 42] on input "Inclusive Research Methodologies: [PERSON_NAME]" at bounding box center [143, 40] width 87 height 16
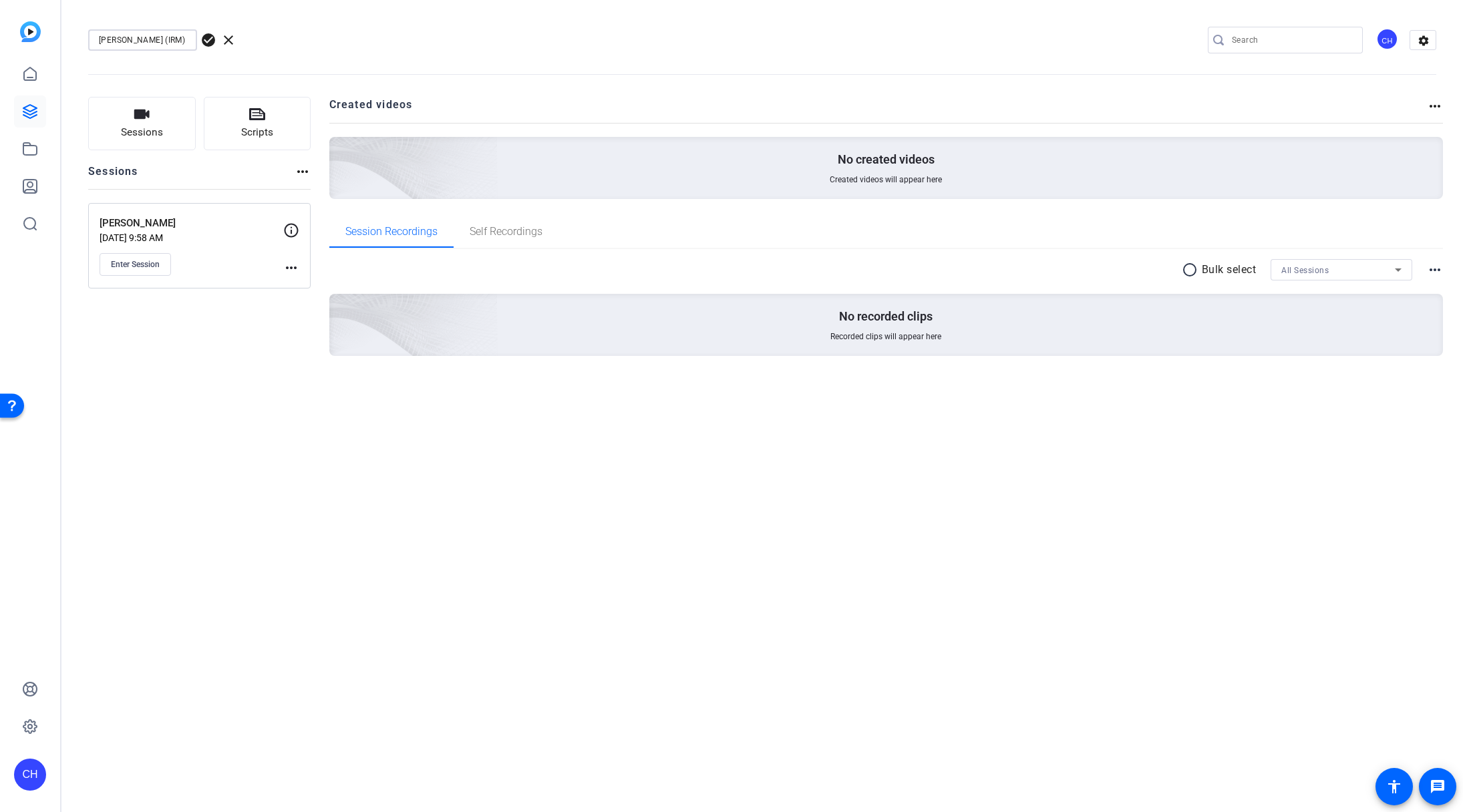
type input "[PERSON_NAME] (IRM)"
click at [211, 42] on span "check_circle" at bounding box center [208, 40] width 16 height 16
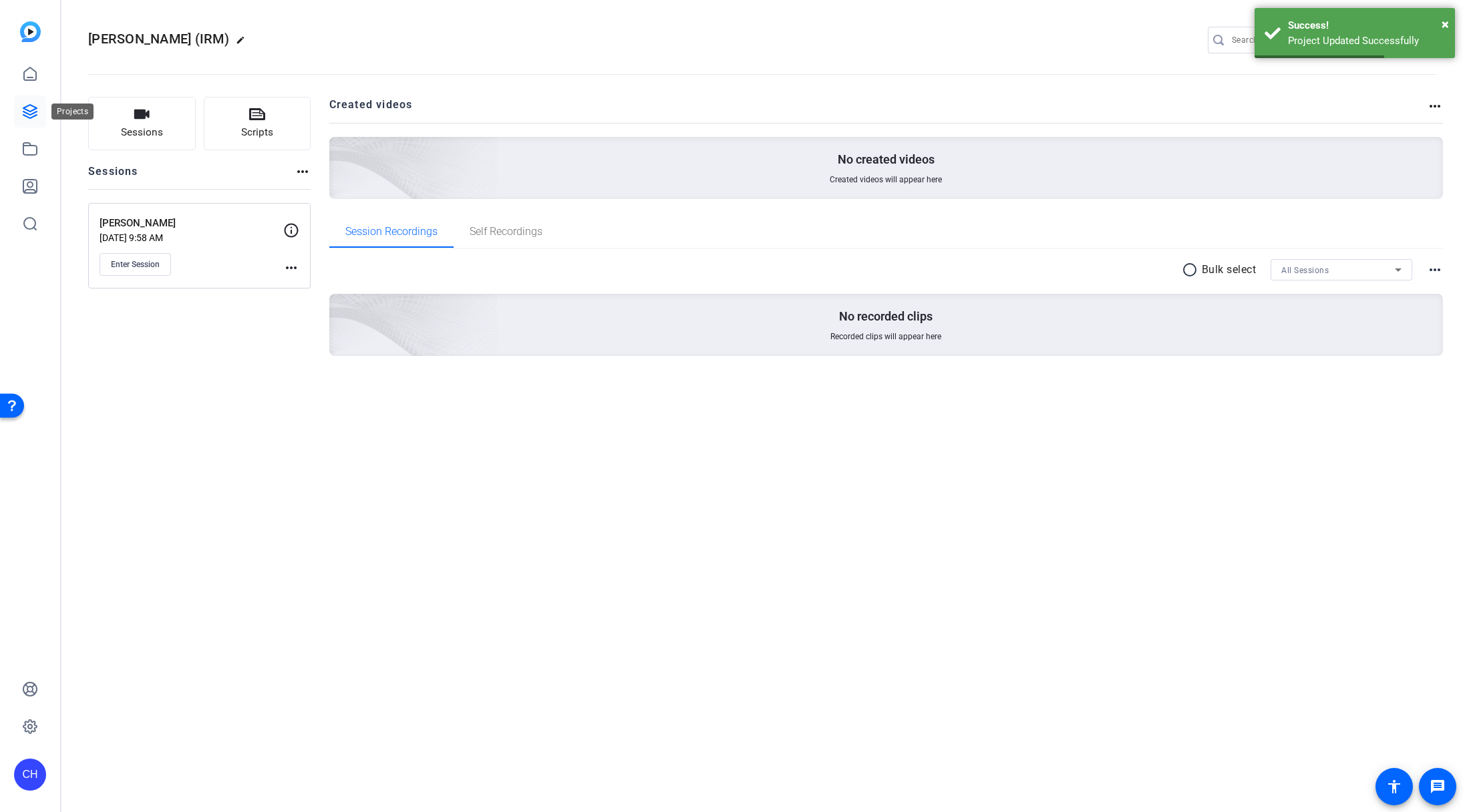
click at [30, 114] on icon at bounding box center [30, 111] width 13 height 13
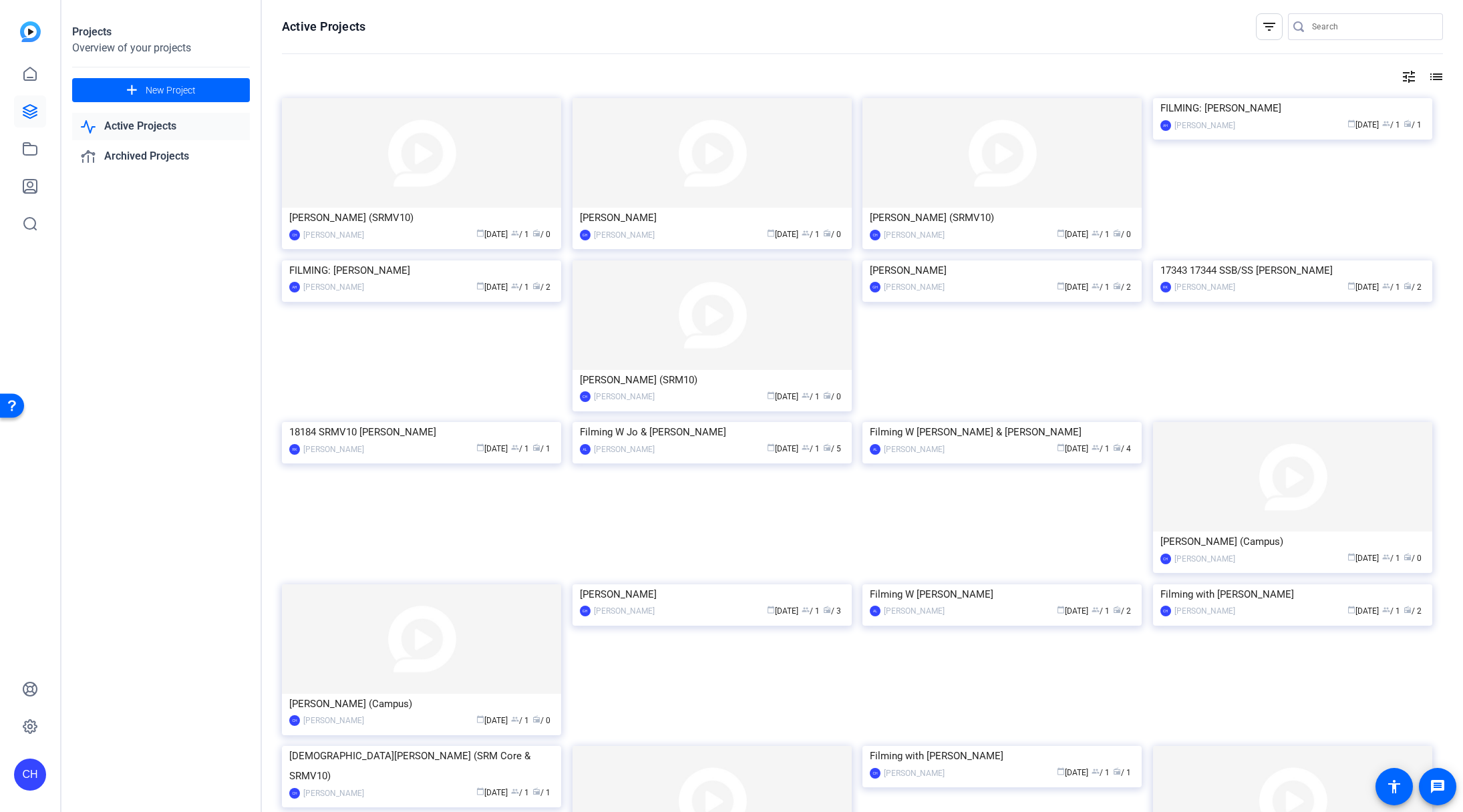
click at [1266, 26] on mat-icon "filter_list" at bounding box center [1269, 27] width 16 height 16
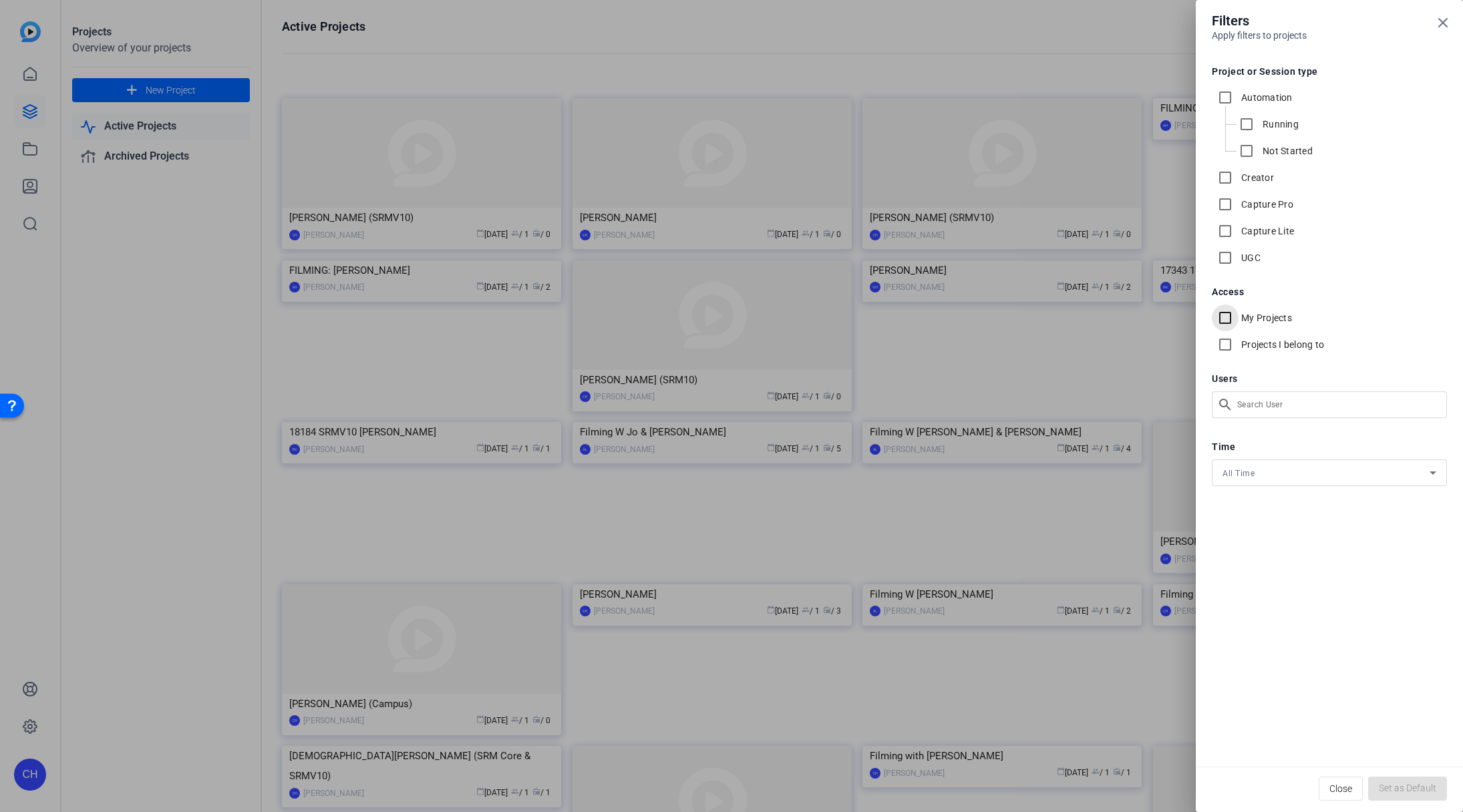
click at [1225, 318] on input "My Projects" at bounding box center [1225, 317] width 27 height 27
checkbox input "true"
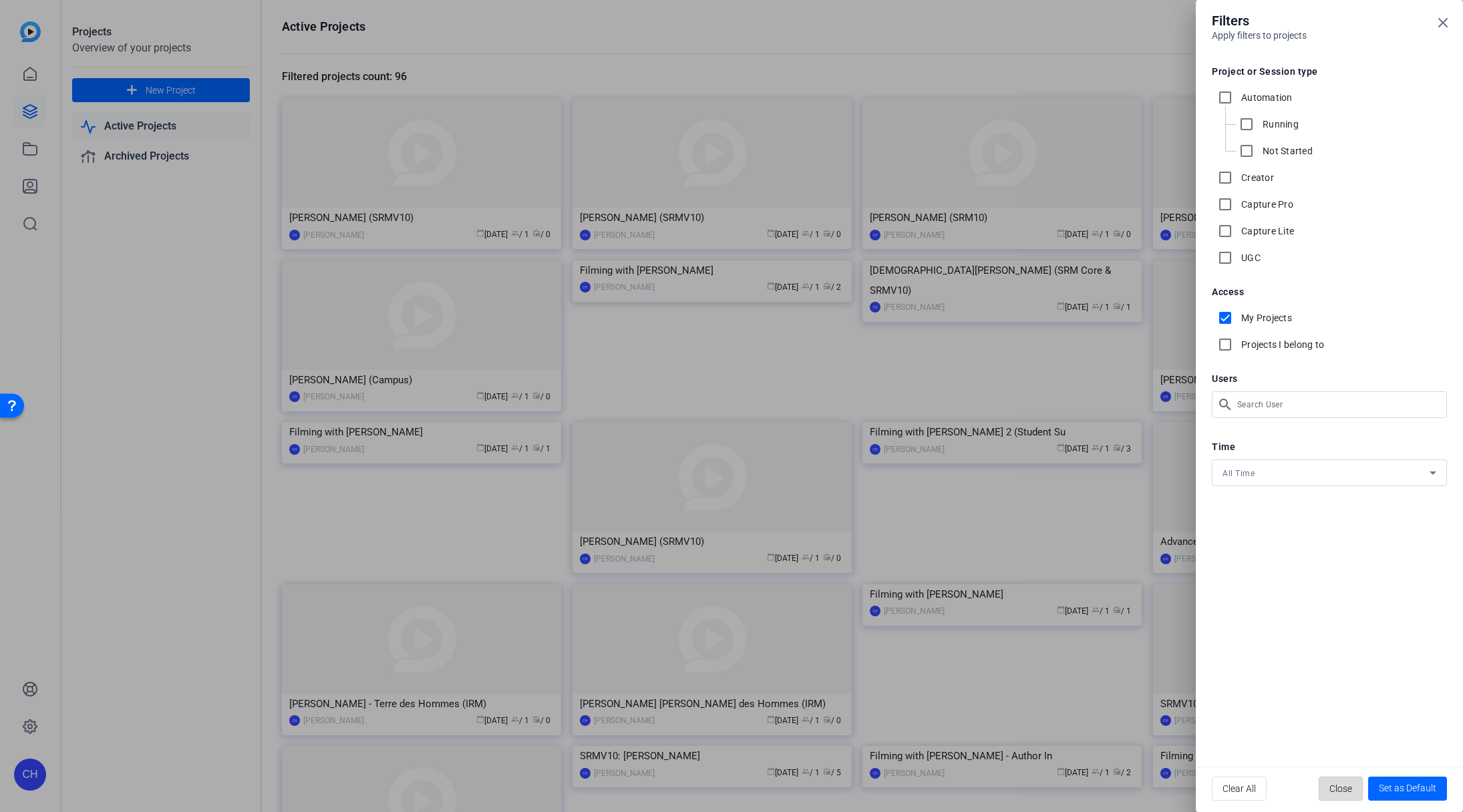
click at [1335, 786] on span "Close" at bounding box center [1340, 789] width 23 height 26
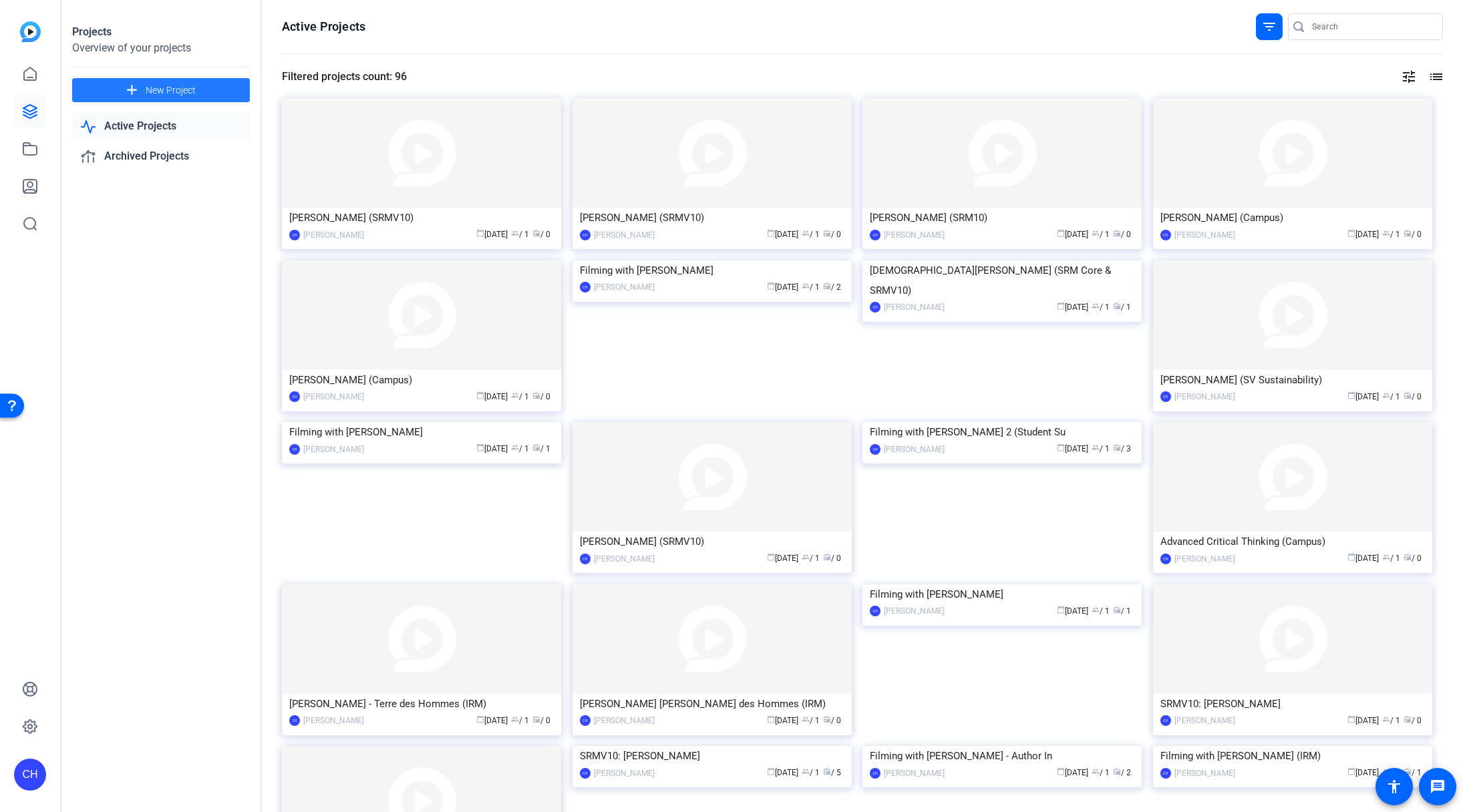
click at [143, 87] on span at bounding box center [161, 90] width 178 height 32
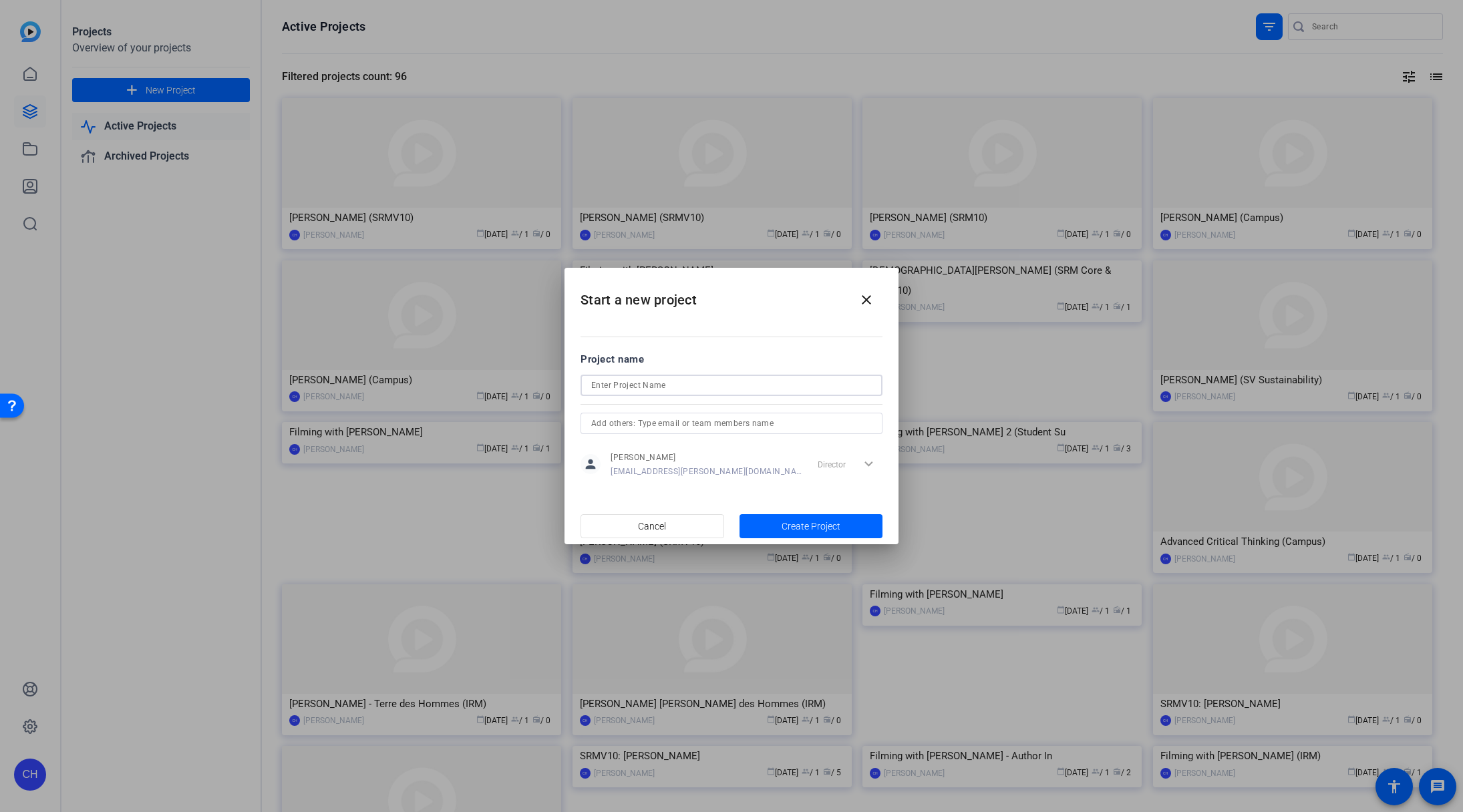
click at [646, 385] on input at bounding box center [731, 386] width 281 height 16
paste input "[PERSON_NAME]"
type input "[PERSON_NAME] (IRM)"
click at [792, 532] on span "Create Project" at bounding box center [810, 526] width 59 height 14
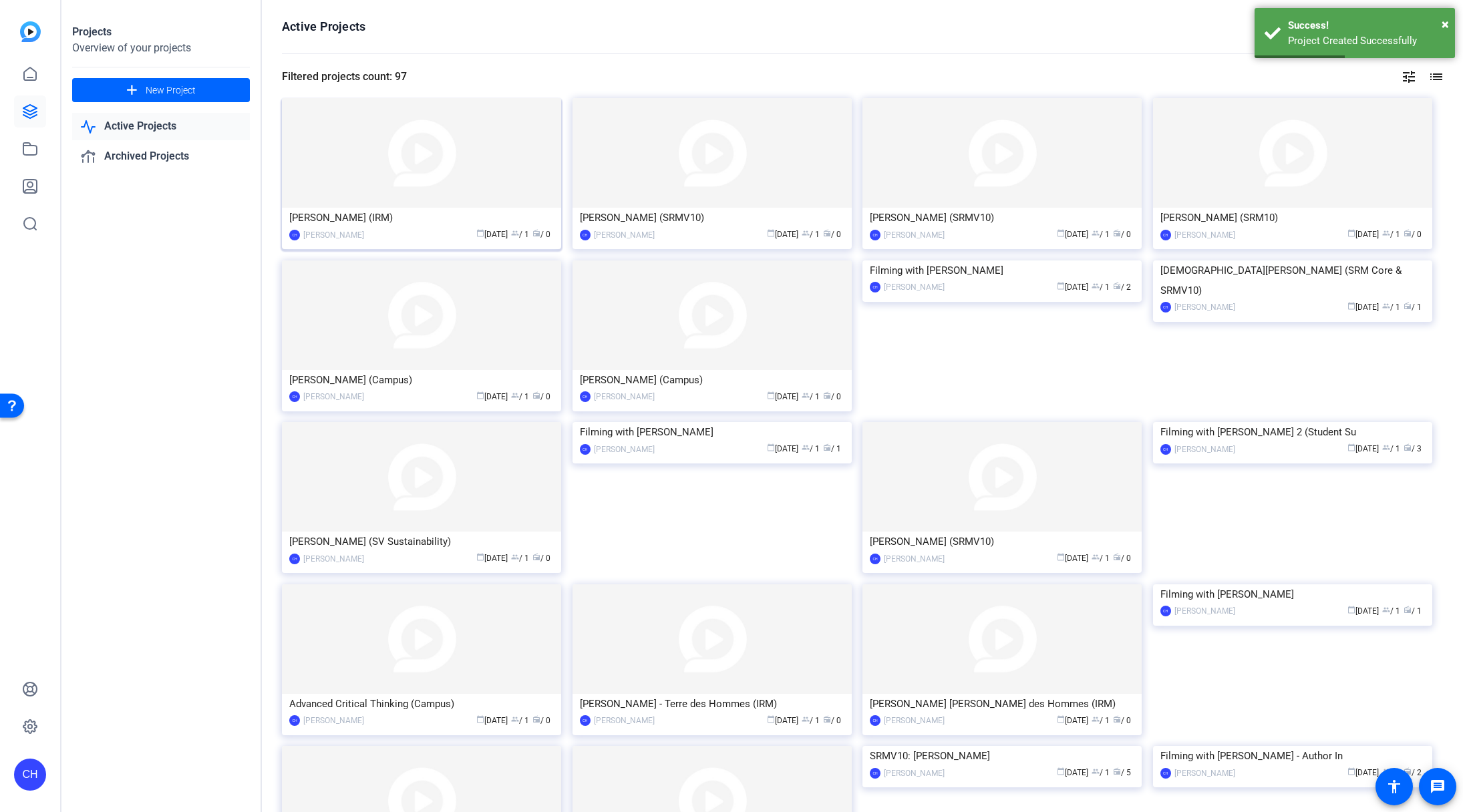
click at [381, 176] on img at bounding box center [422, 153] width 280 height 109
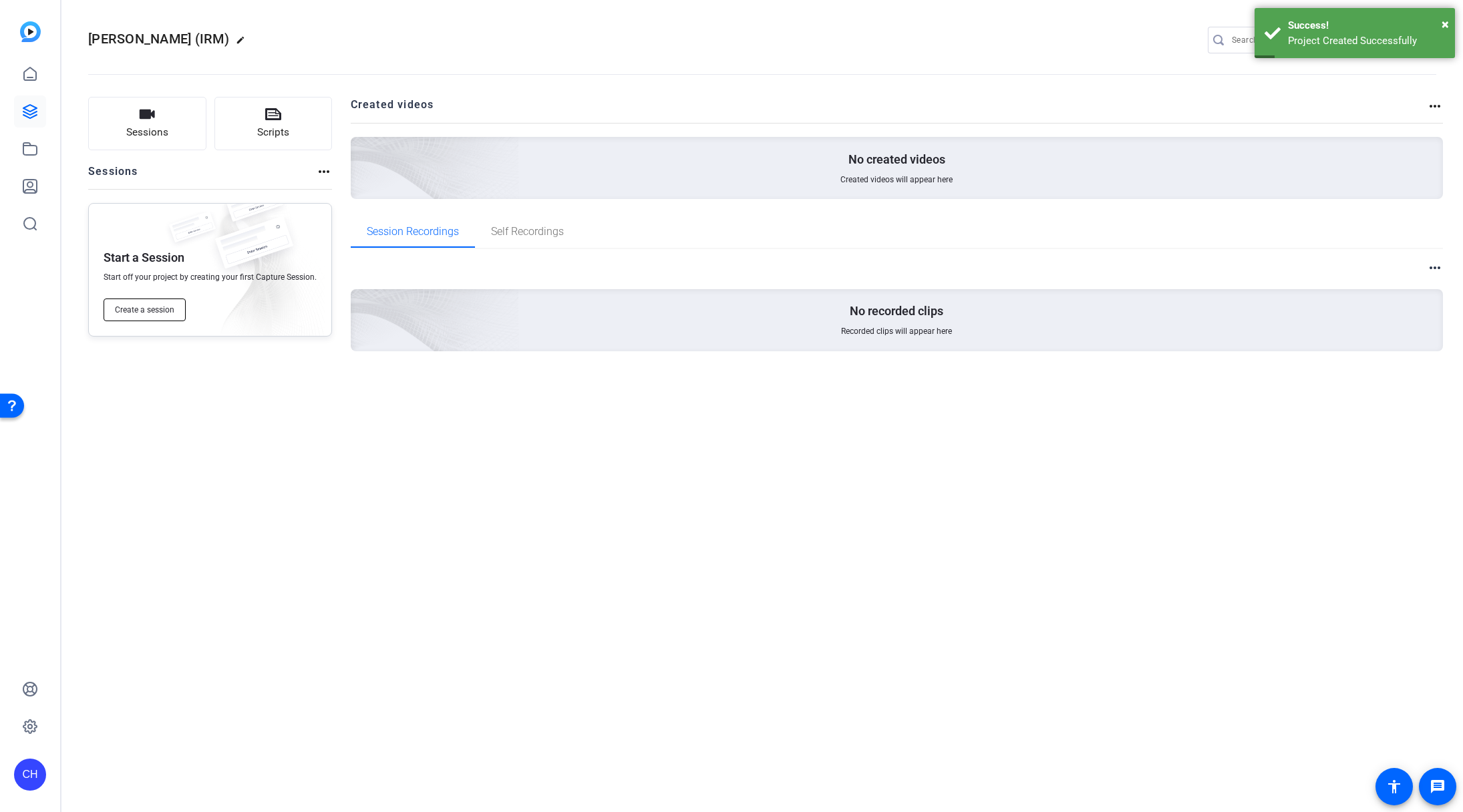
click at [154, 312] on span "Create a session" at bounding box center [145, 309] width 60 height 11
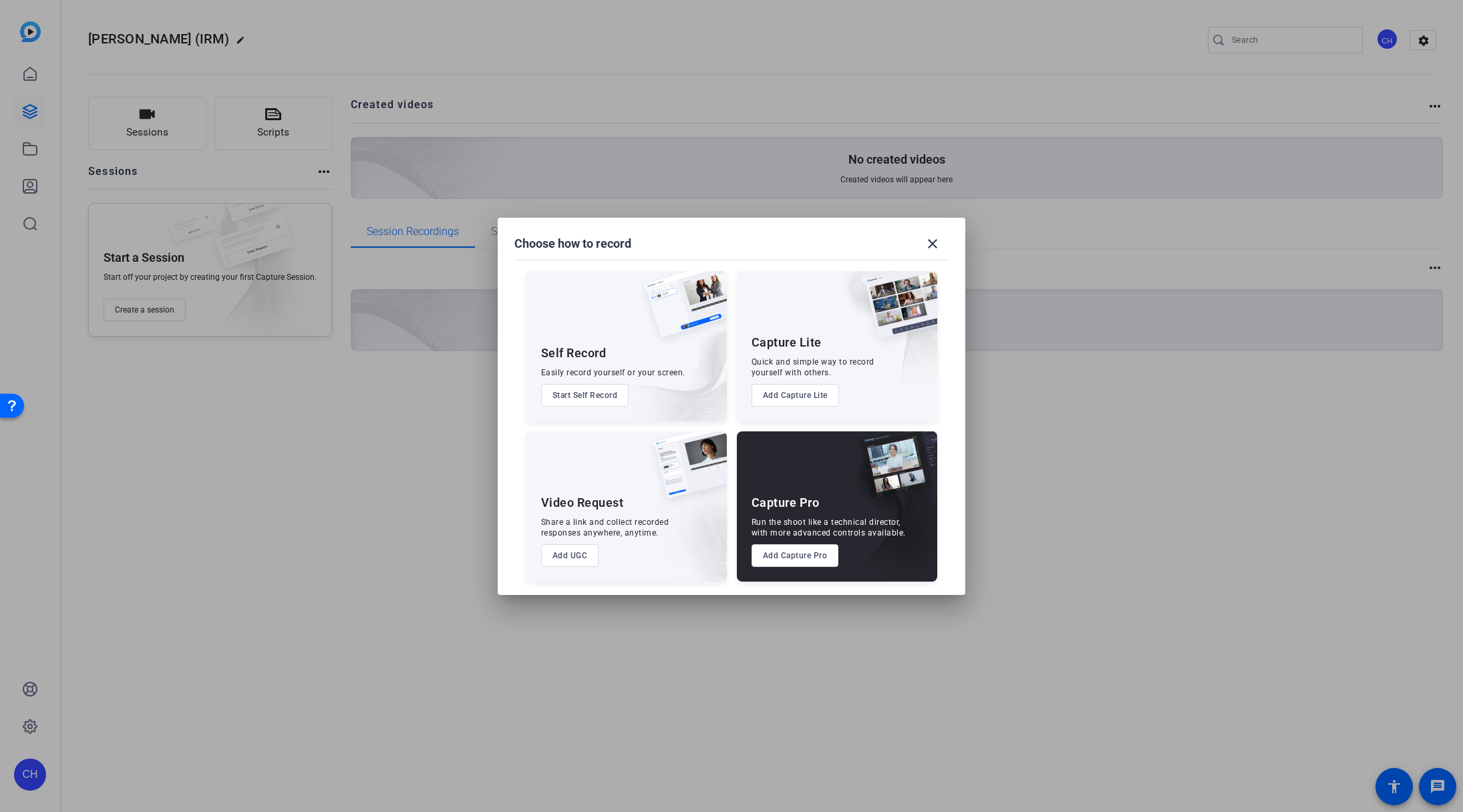
click at [798, 559] on button "Add Capture Pro" at bounding box center [795, 555] width 87 height 23
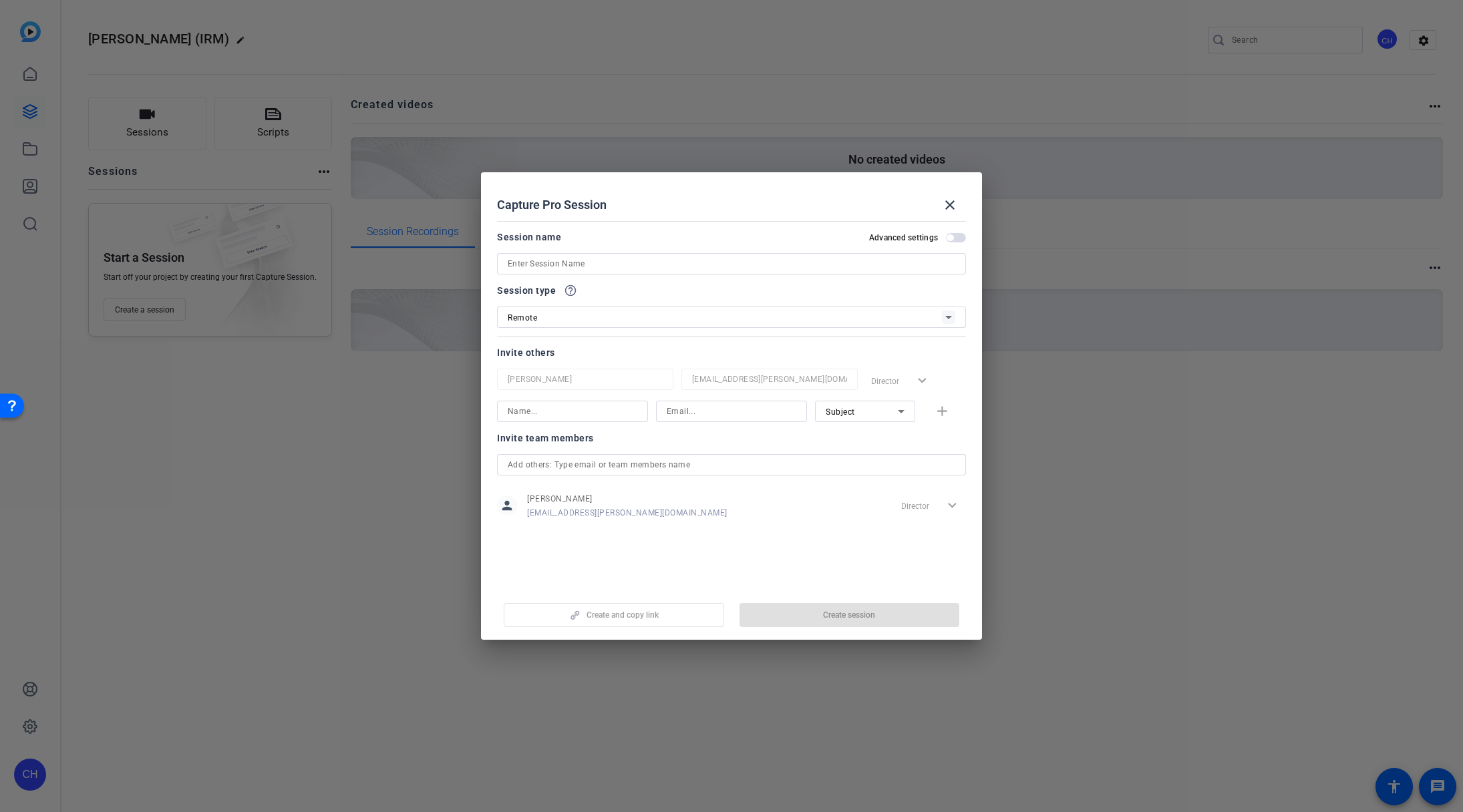
click at [577, 264] on input at bounding box center [731, 264] width 447 height 16
paste input "[PERSON_NAME]"
type input "[PERSON_NAME]"
click at [537, 417] on input at bounding box center [572, 411] width 130 height 16
paste input "[PERSON_NAME]"
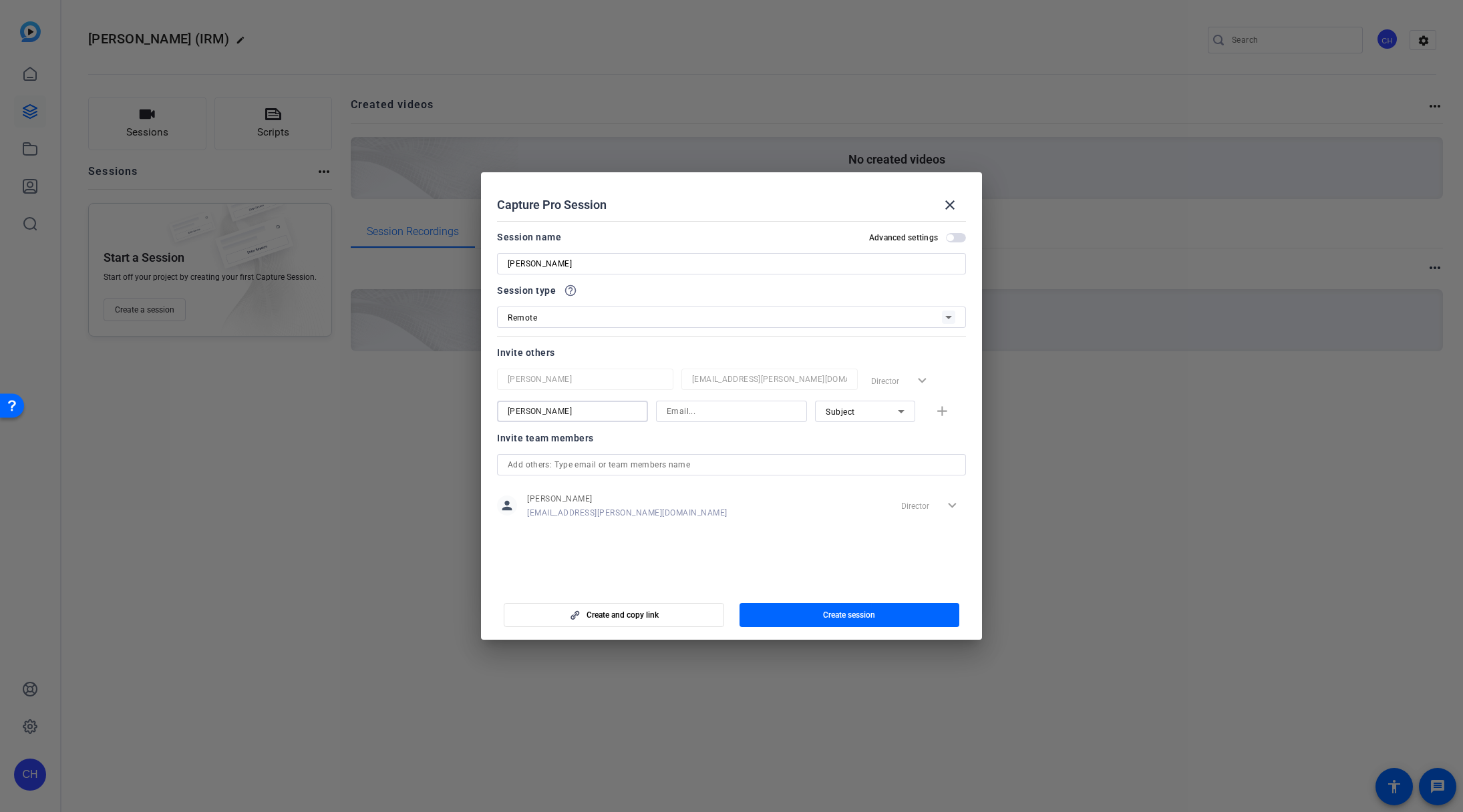
type input "[PERSON_NAME]"
click at [694, 412] on input at bounding box center [731, 411] width 130 height 16
paste input "mailto:[EMAIL_ADDRESS][DOMAIN_NAME]"
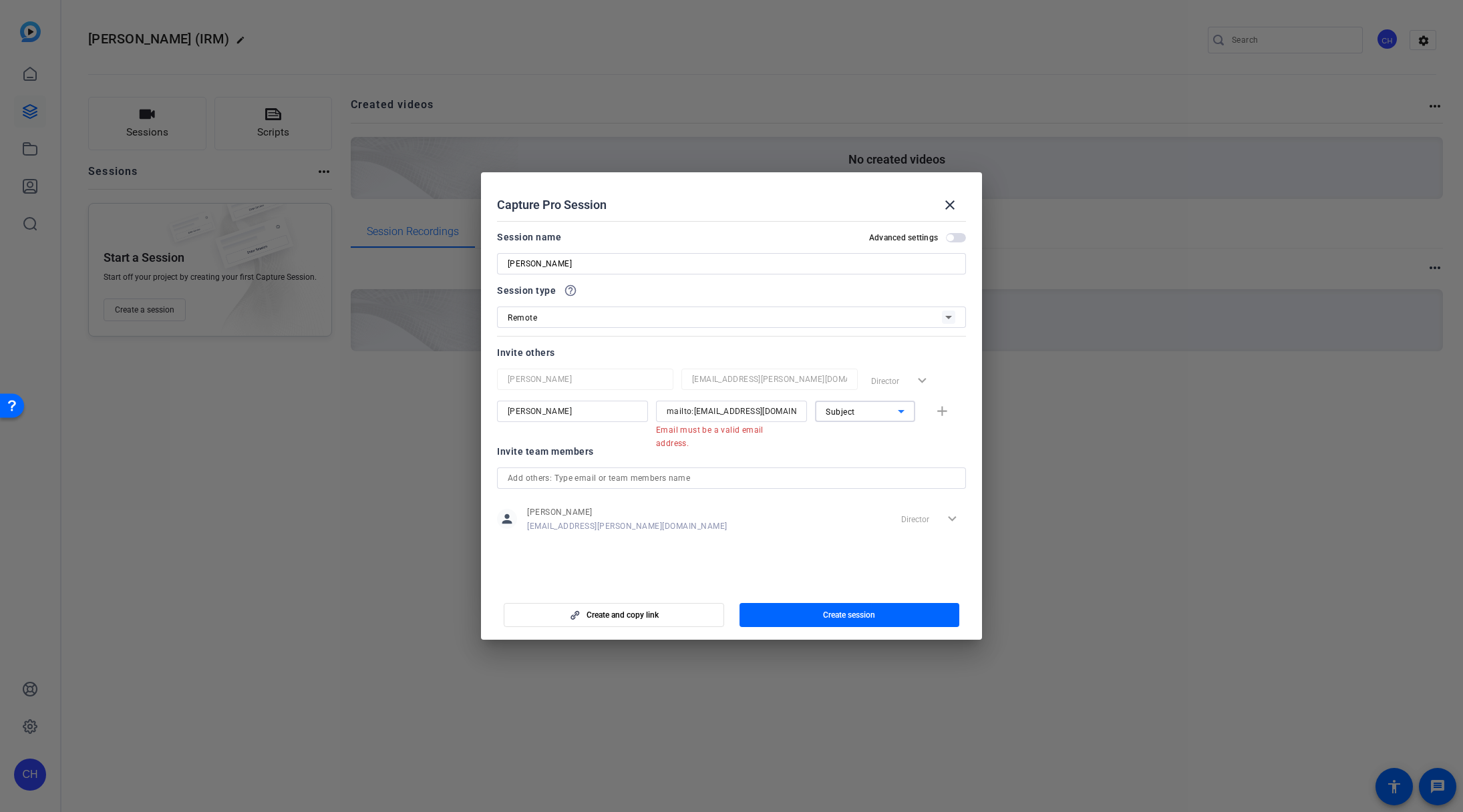
click at [904, 412] on icon at bounding box center [901, 411] width 16 height 16
click at [961, 422] on div at bounding box center [731, 406] width 1463 height 812
drag, startPoint x: 692, startPoint y: 408, endPoint x: 662, endPoint y: 409, distance: 30.0
click at [662, 409] on div "mailto:[EMAIL_ADDRESS][DOMAIN_NAME]" at bounding box center [731, 411] width 151 height 22
type input "[EMAIL_ADDRESS][DOMAIN_NAME]"
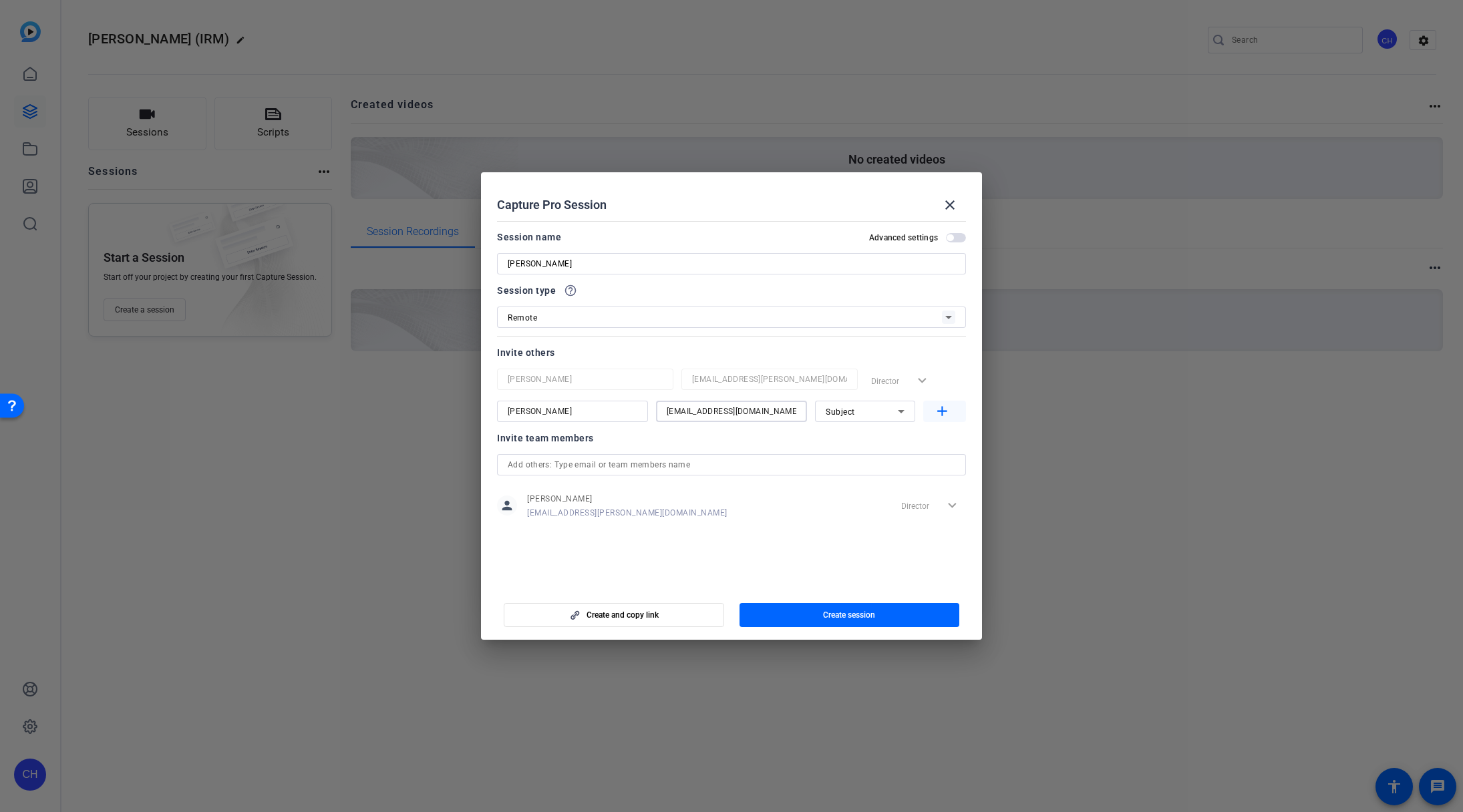
click at [942, 410] on mat-icon "add" at bounding box center [941, 411] width 17 height 17
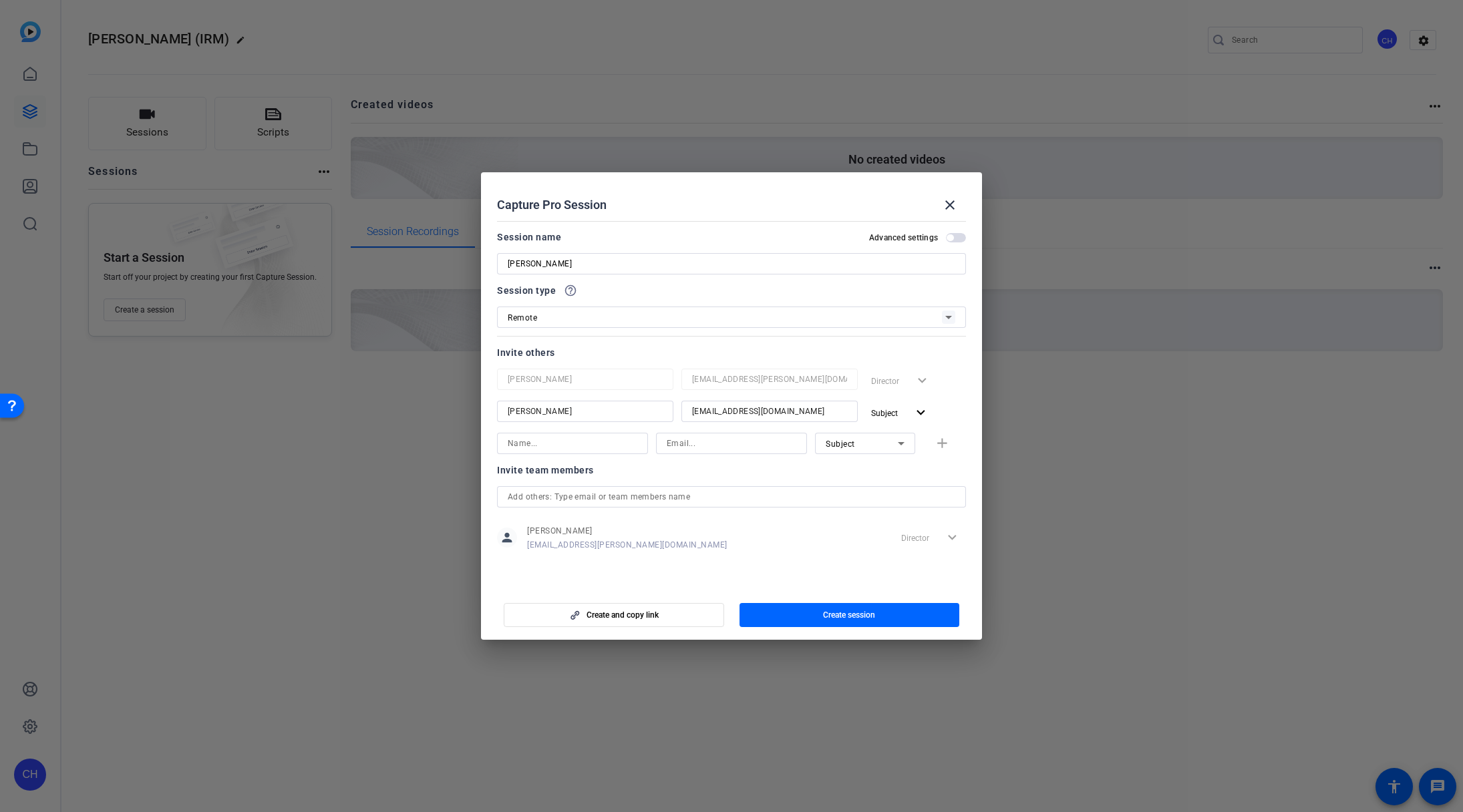
click at [619, 441] on input at bounding box center [572, 443] width 130 height 16
type input "[PERSON_NAME]"
click at [773, 444] on input at bounding box center [731, 443] width 130 height 16
type input "[PERSON_NAME][EMAIL_ADDRESS][PERSON_NAME][DOMAIN_NAME]"
click at [877, 445] on div "Subject" at bounding box center [861, 443] width 72 height 17
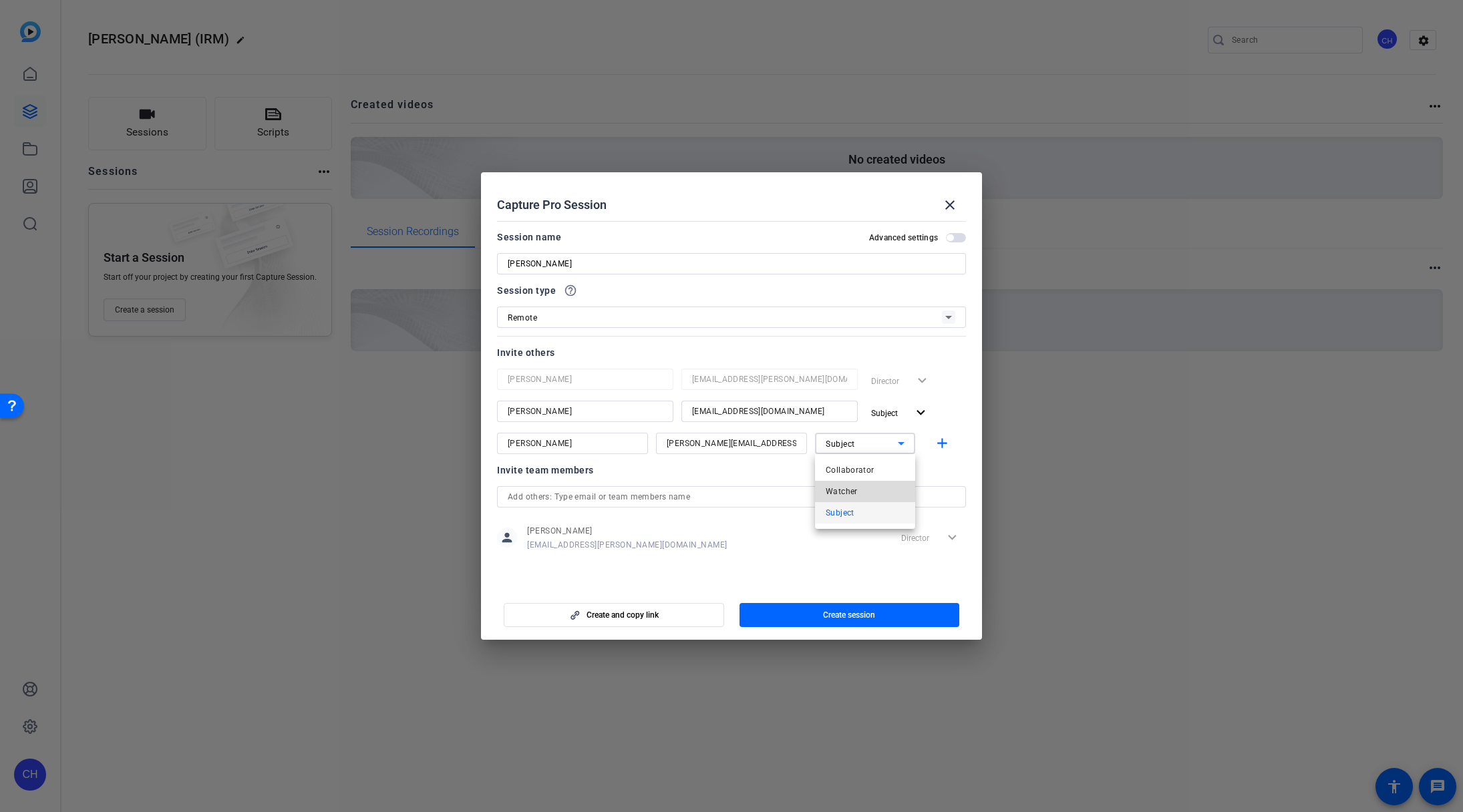
click at [865, 490] on mat-option "Watcher" at bounding box center [865, 492] width 100 height 22
click at [944, 440] on mat-icon "add" at bounding box center [941, 443] width 17 height 17
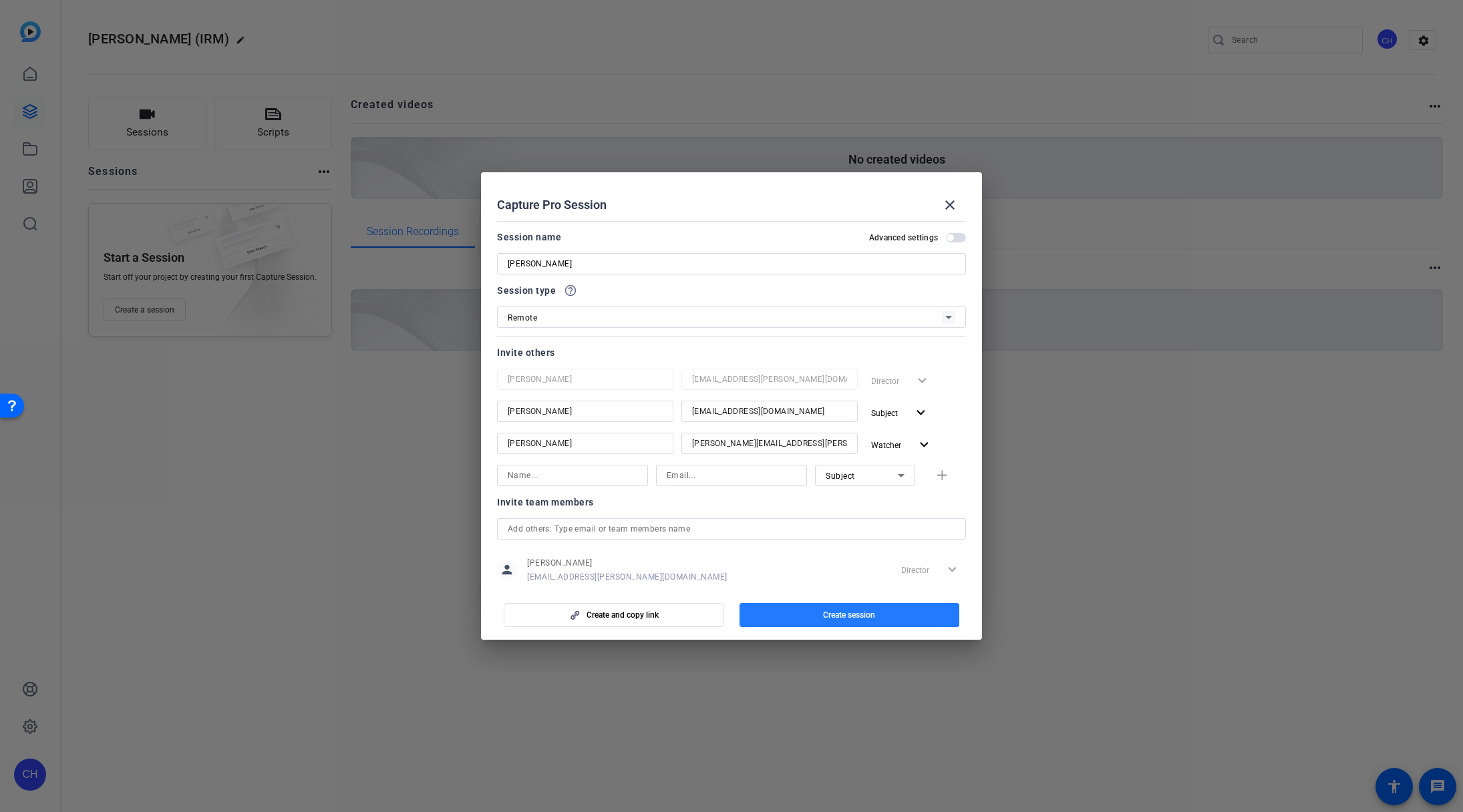
click at [824, 618] on span "Create session" at bounding box center [849, 615] width 53 height 11
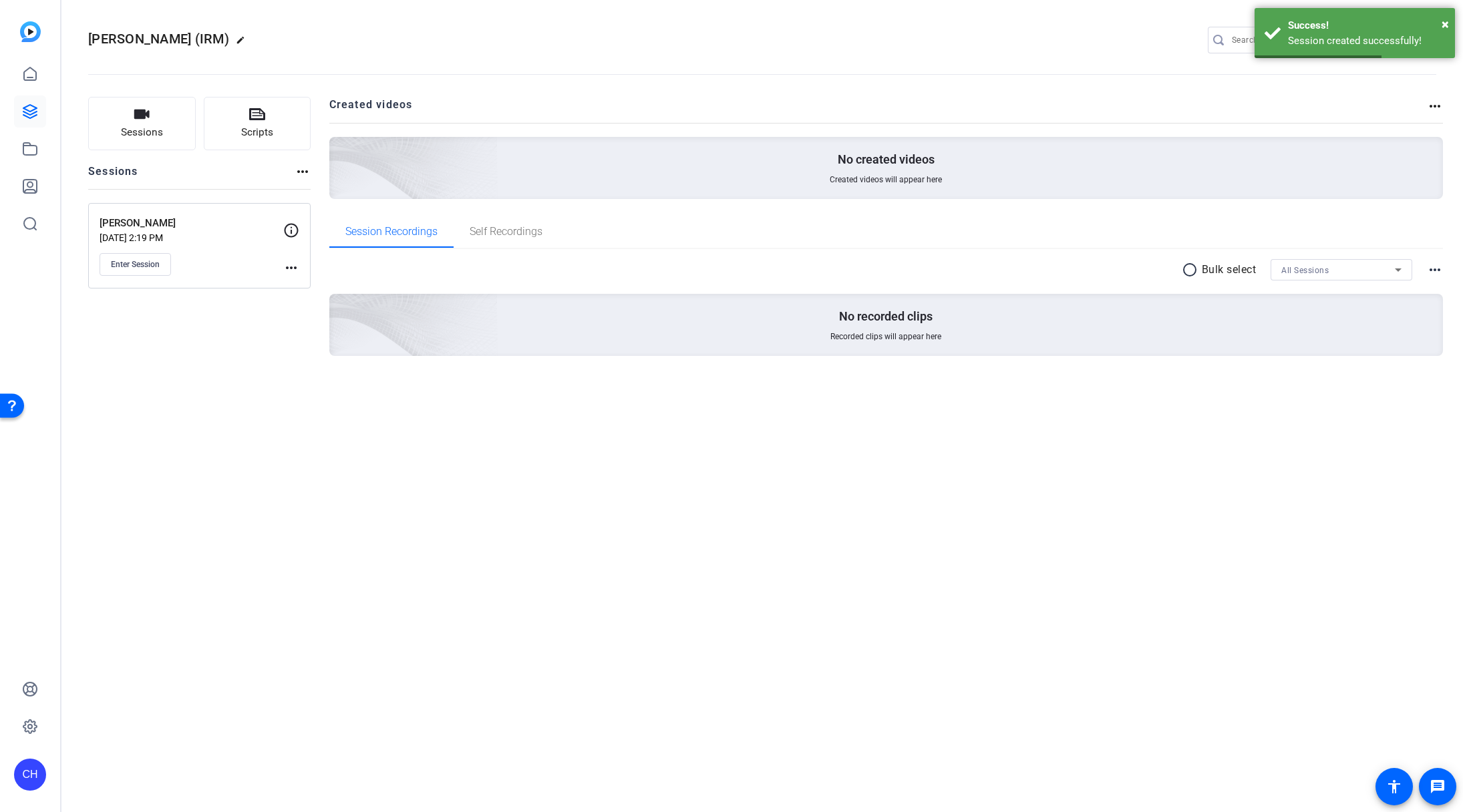
click at [294, 267] on mat-icon "more_horiz" at bounding box center [292, 268] width 16 height 16
click at [305, 283] on span "Edit Session" at bounding box center [323, 288] width 61 height 16
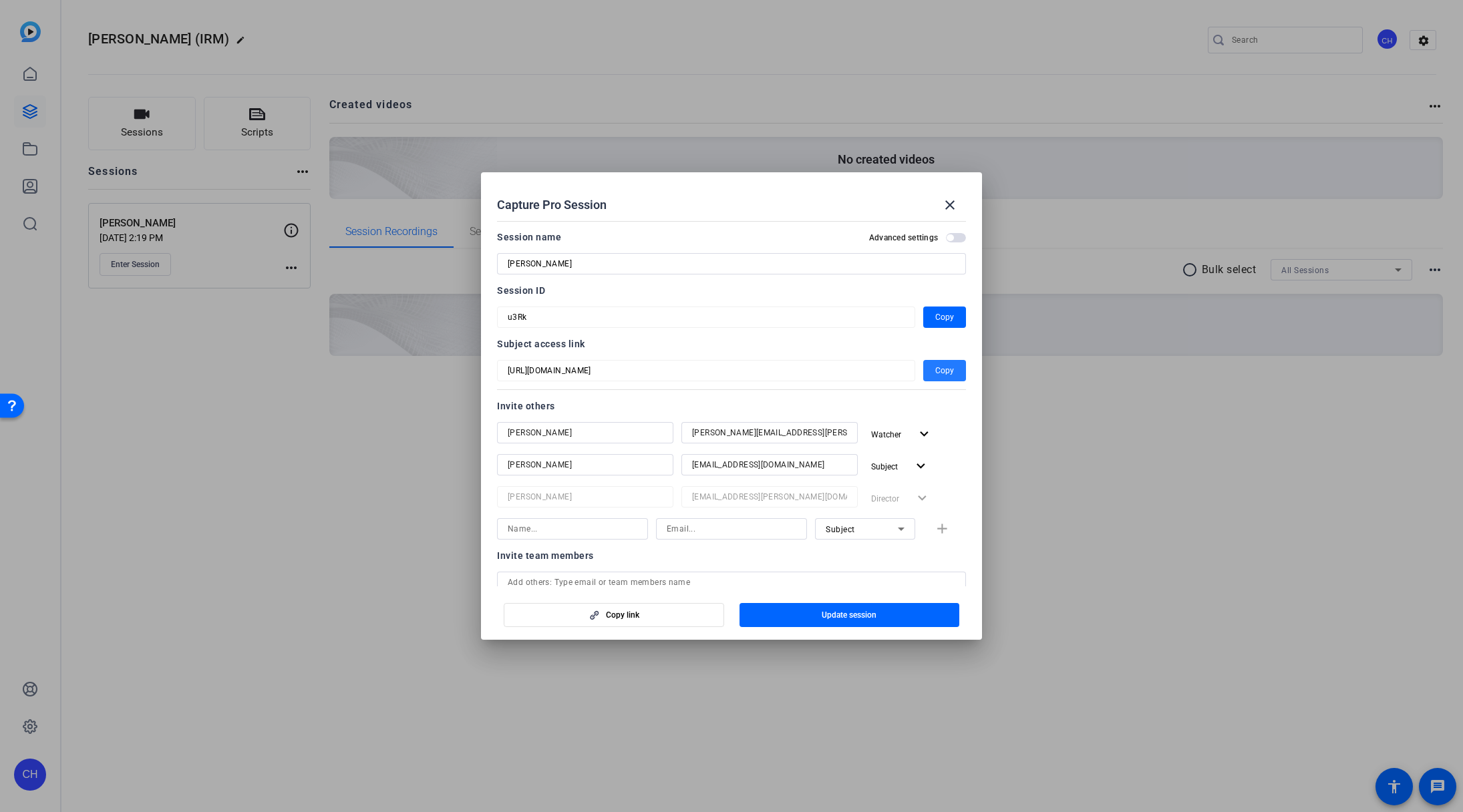
click at [935, 371] on span "Copy" at bounding box center [944, 371] width 19 height 16
click at [938, 318] on span "Copy" at bounding box center [944, 317] width 19 height 16
click at [950, 238] on span "button" at bounding box center [956, 237] width 20 height 9
click at [956, 237] on span "button" at bounding box center [959, 237] width 7 height 7
click at [953, 207] on mat-icon "close" at bounding box center [950, 205] width 16 height 16
